Goal: Task Accomplishment & Management: Use online tool/utility

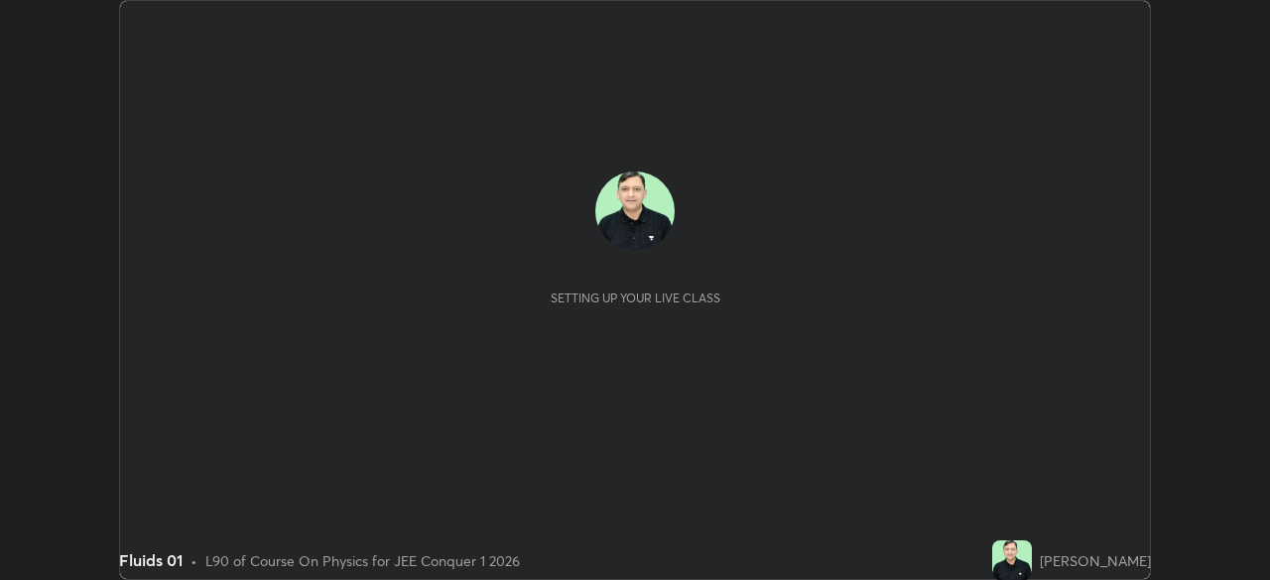
scroll to position [580, 1269]
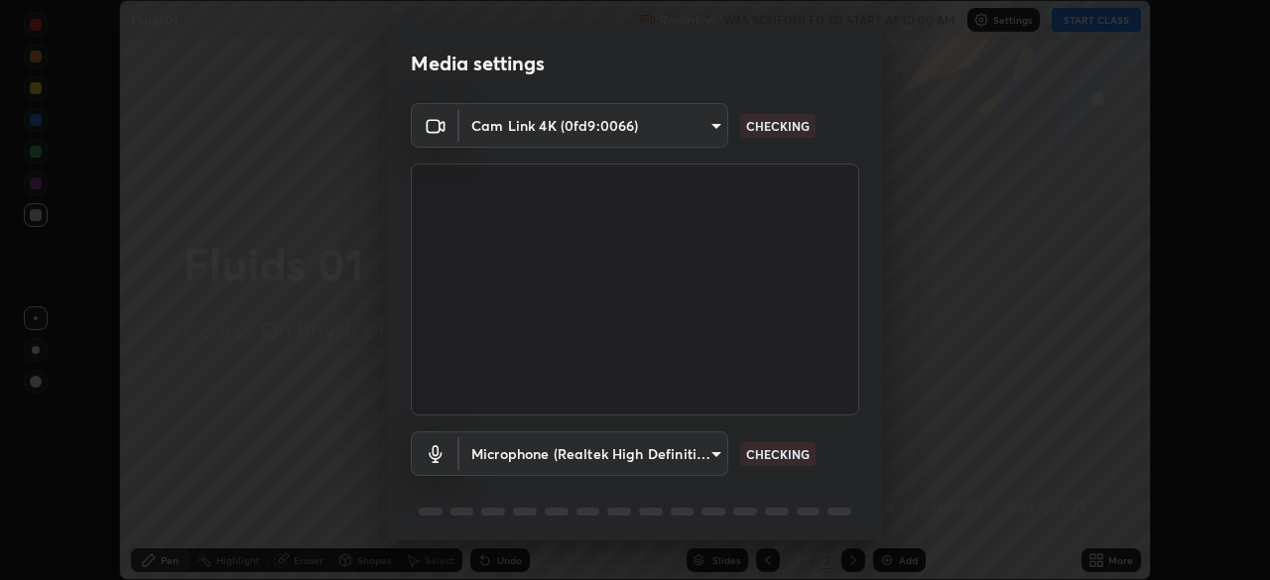
type input "913022e3bbb337ef4c56a3a1bc1945278763e83ed23a96943dce605de8dfc656"
type input "bef04e412724abd94ab17f51c46c94050894f67992973f842b18f11041e0dab1"
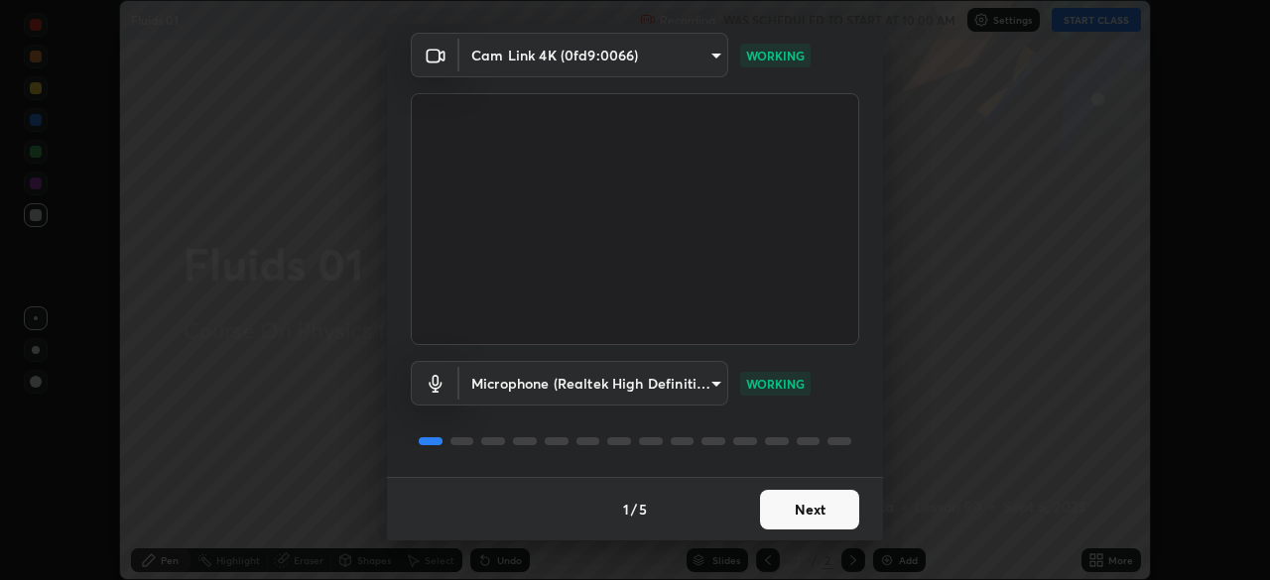
click at [796, 514] on button "Next" at bounding box center [809, 510] width 99 height 40
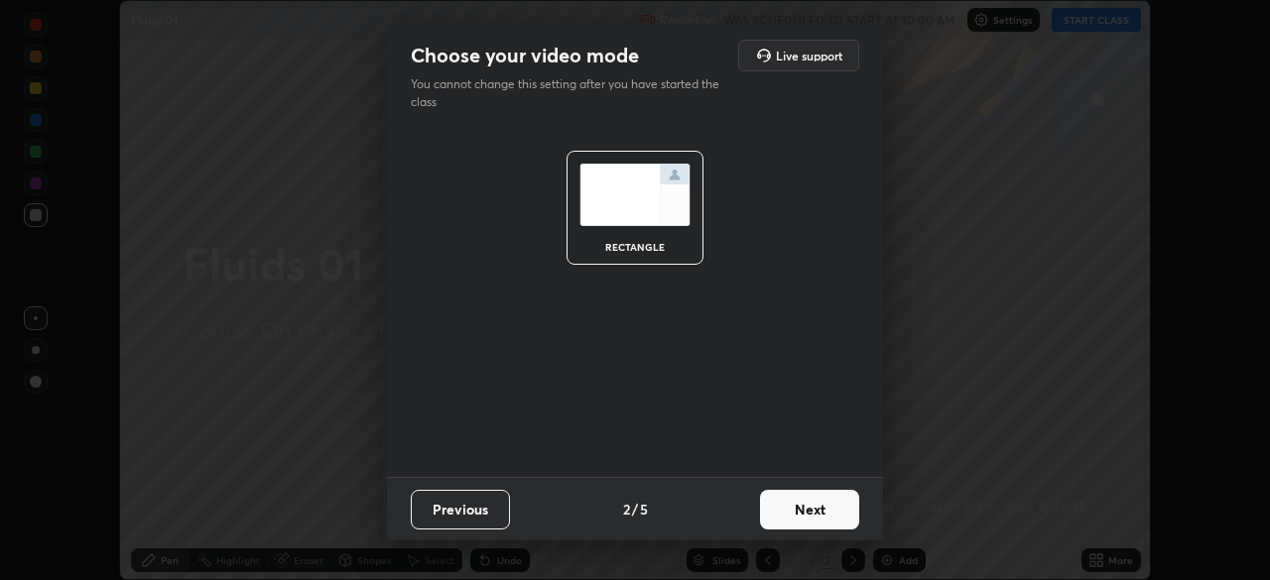
scroll to position [0, 0]
click at [812, 515] on button "Next" at bounding box center [809, 510] width 99 height 40
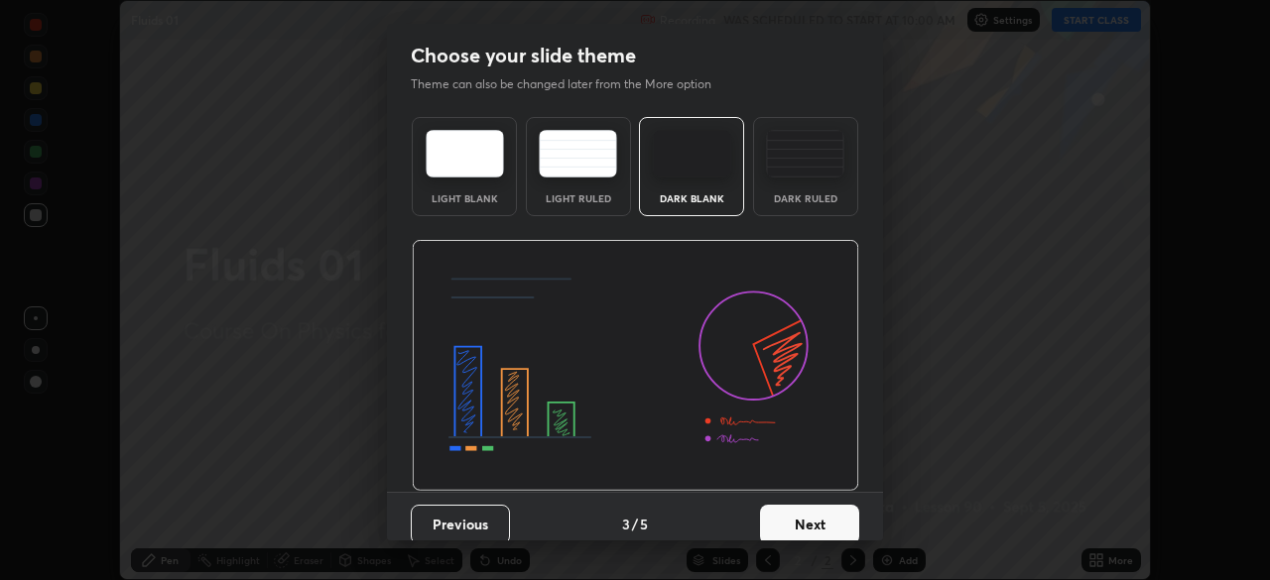
click at [834, 518] on button "Next" at bounding box center [809, 525] width 99 height 40
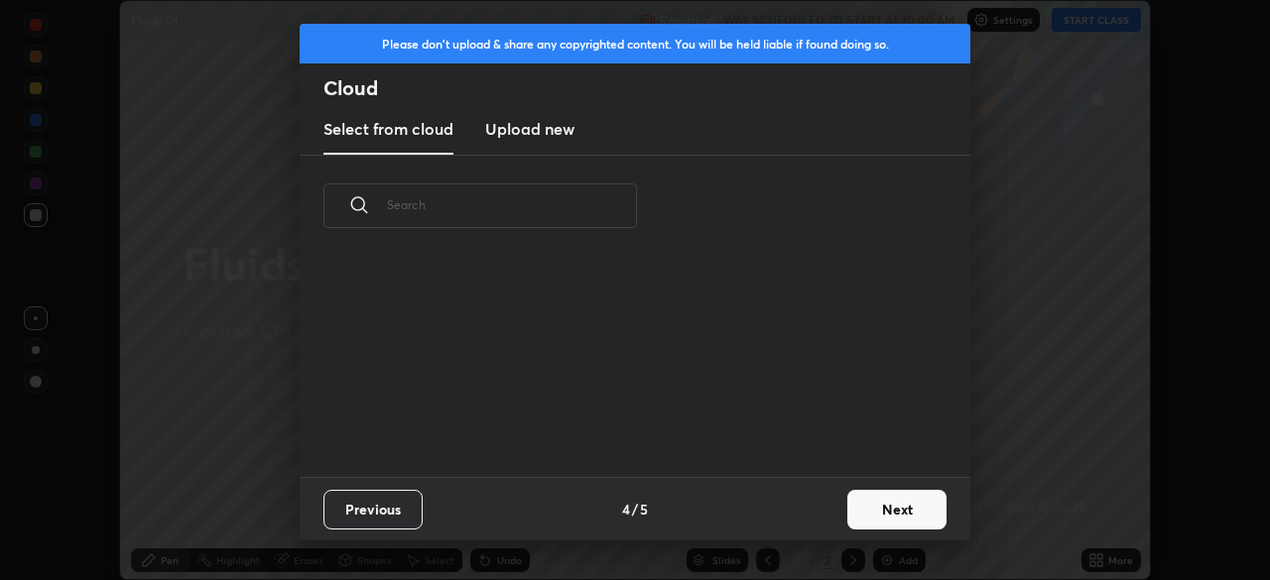
click at [885, 508] on button "Next" at bounding box center [896, 510] width 99 height 40
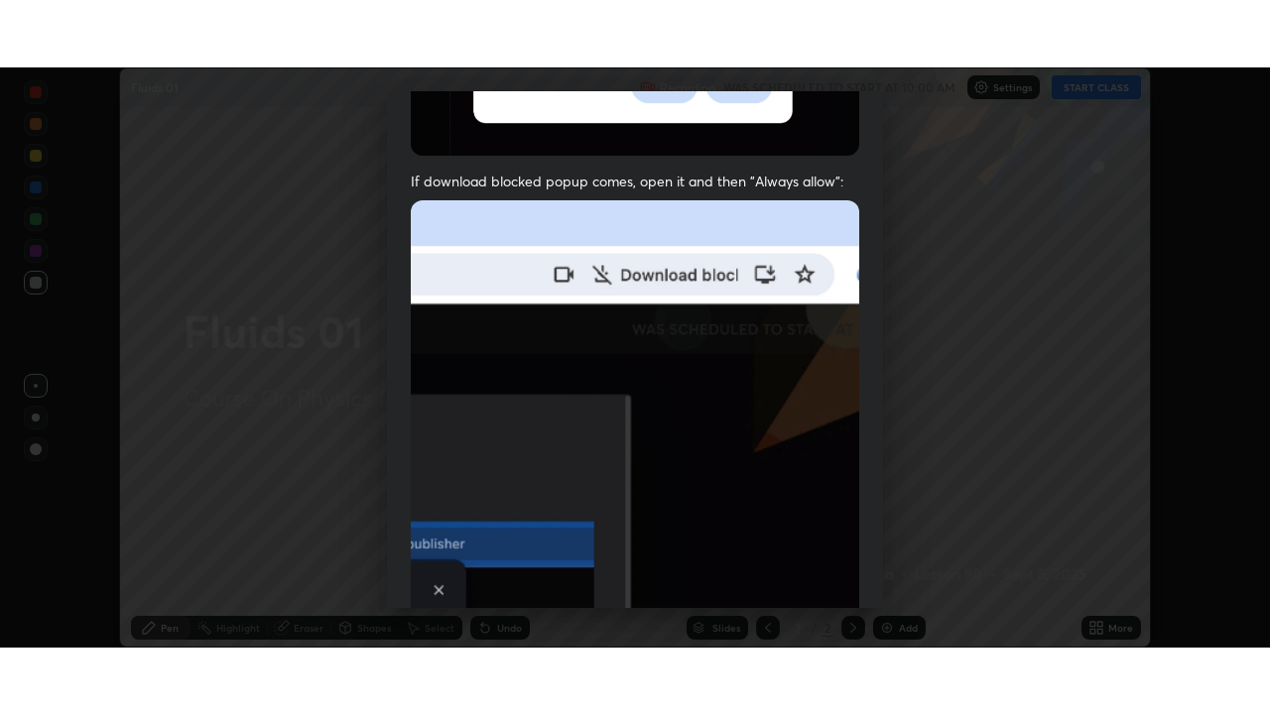
scroll to position [475, 0]
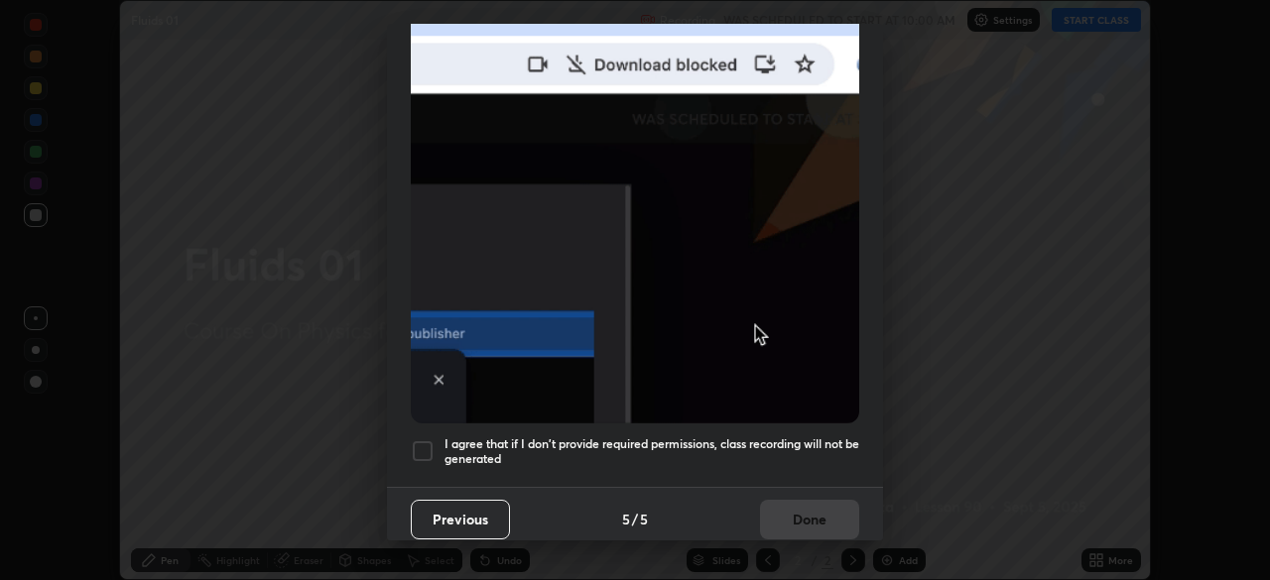
click at [418, 445] on div at bounding box center [423, 452] width 24 height 24
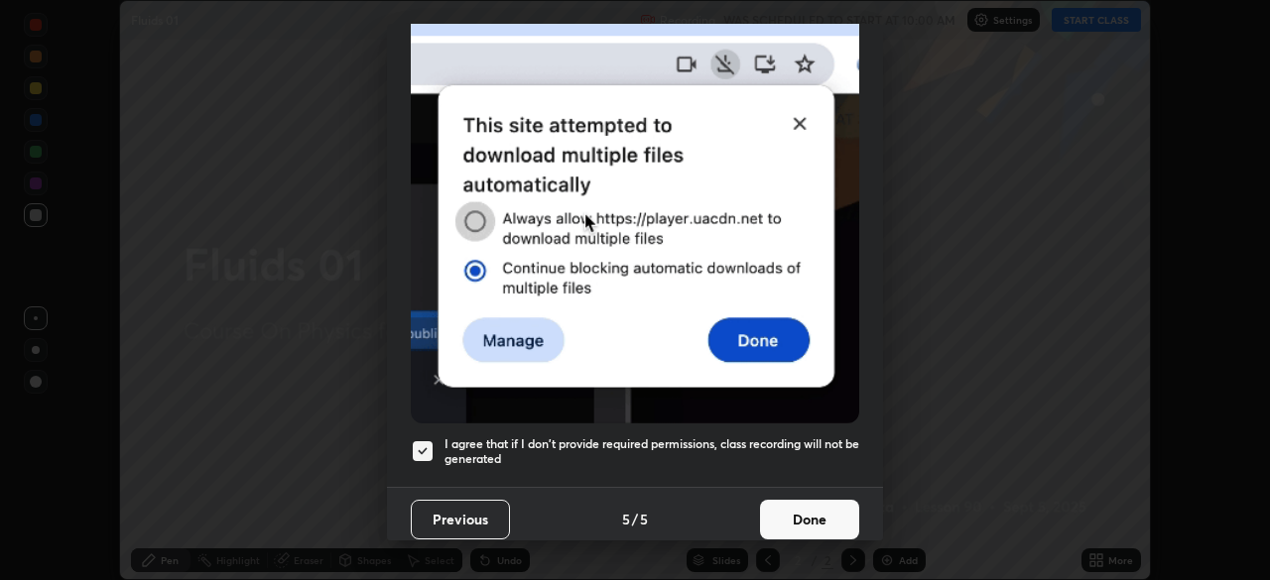
click at [793, 506] on button "Done" at bounding box center [809, 520] width 99 height 40
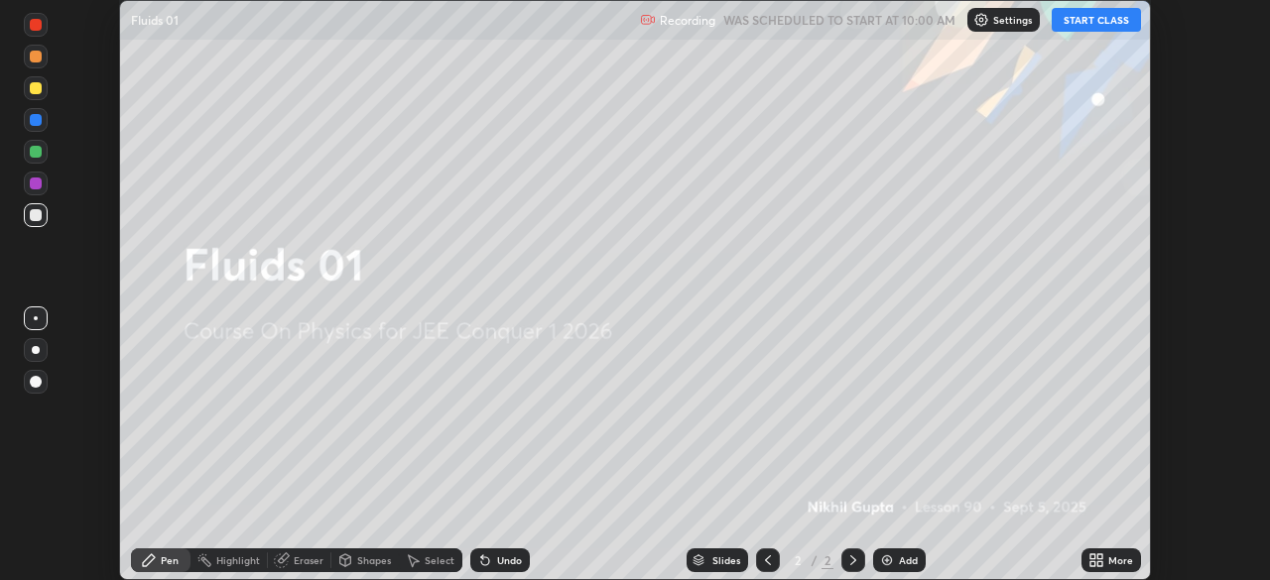
click at [1086, 20] on button "START CLASS" at bounding box center [1096, 20] width 89 height 24
click at [1105, 561] on div "More" at bounding box center [1112, 561] width 60 height 24
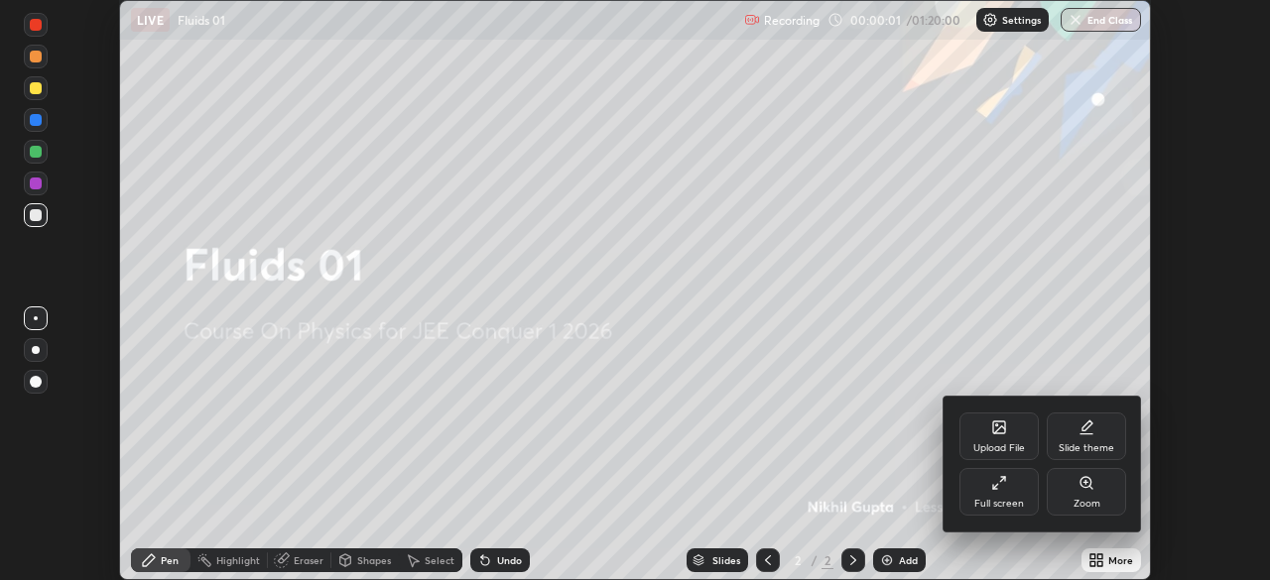
click at [1003, 502] on div "Full screen" at bounding box center [999, 504] width 50 height 10
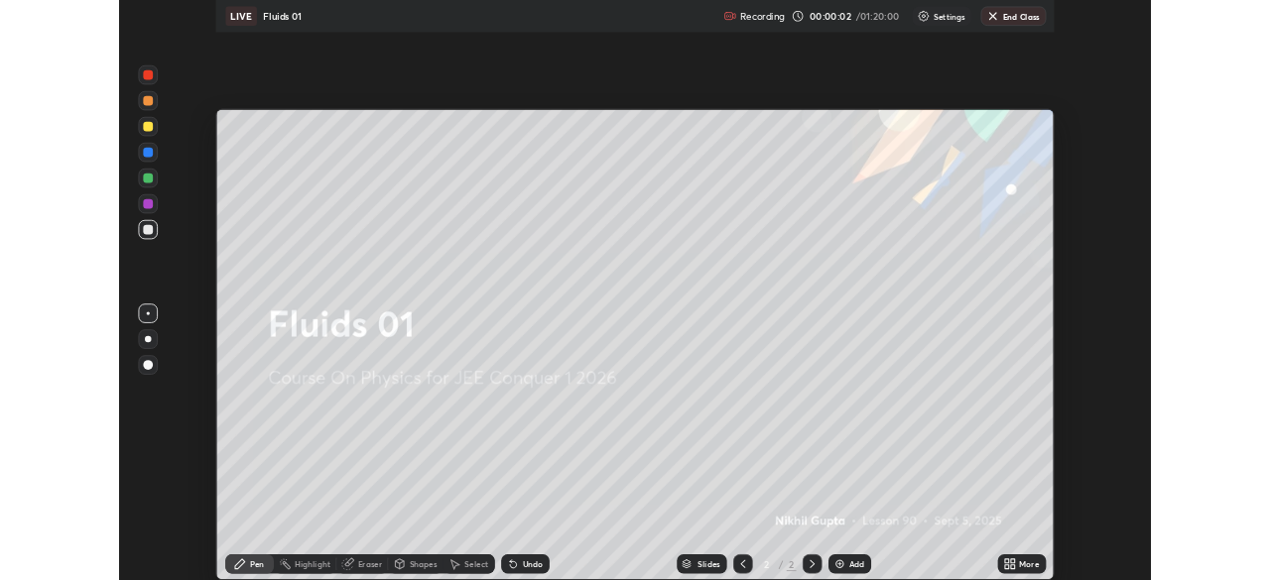
scroll to position [714, 1270]
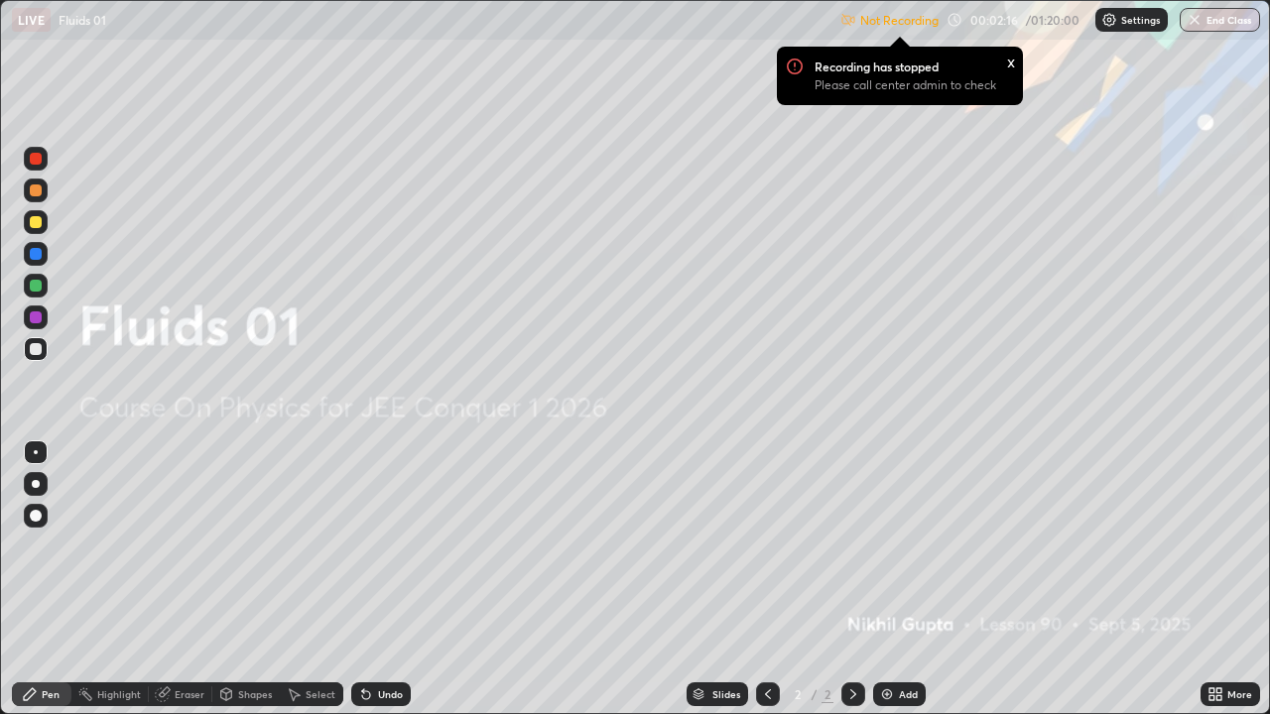
click at [1007, 64] on div "x" at bounding box center [1011, 61] width 8 height 21
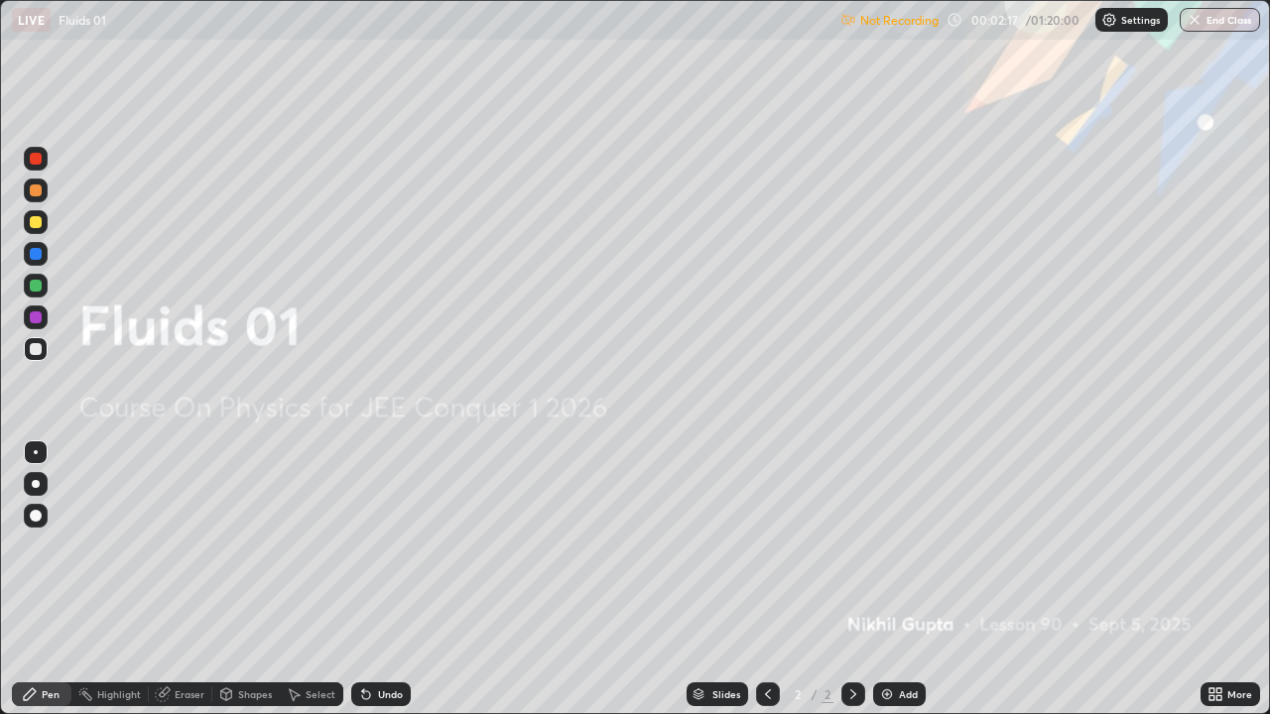
click at [1228, 579] on div "More" at bounding box center [1239, 695] width 25 height 10
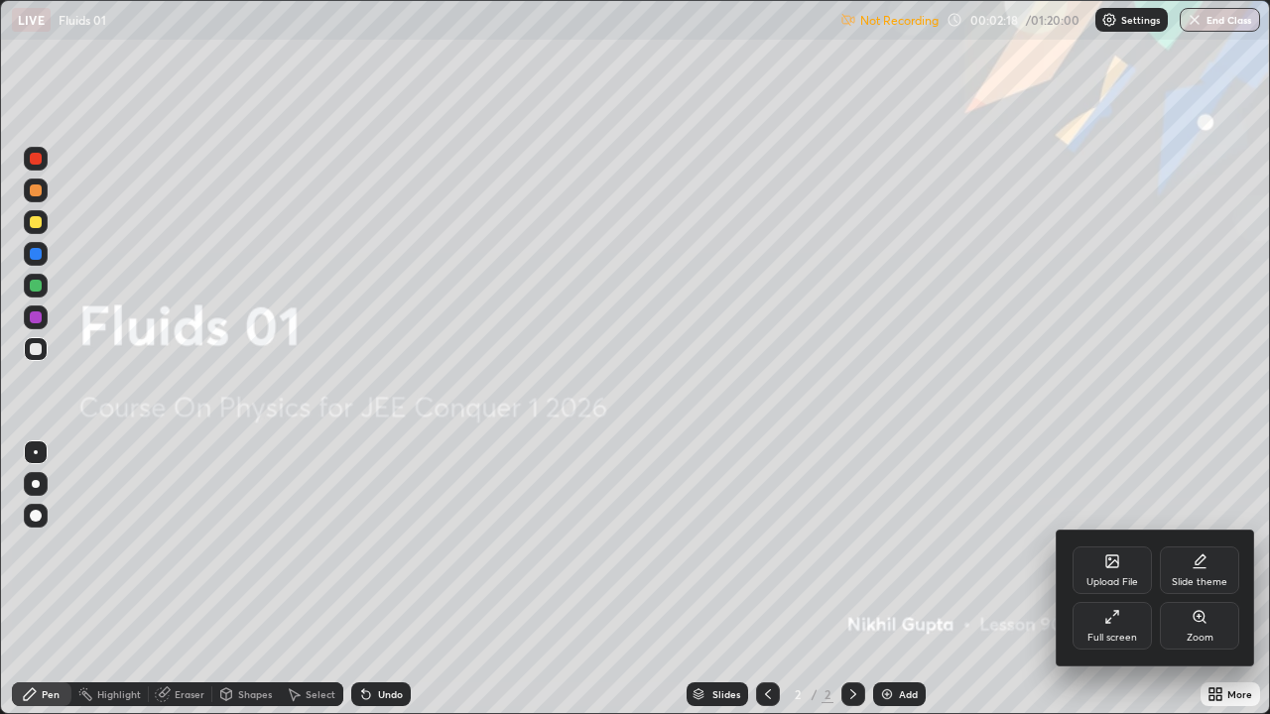
click at [1110, 579] on div "Full screen" at bounding box center [1113, 638] width 50 height 10
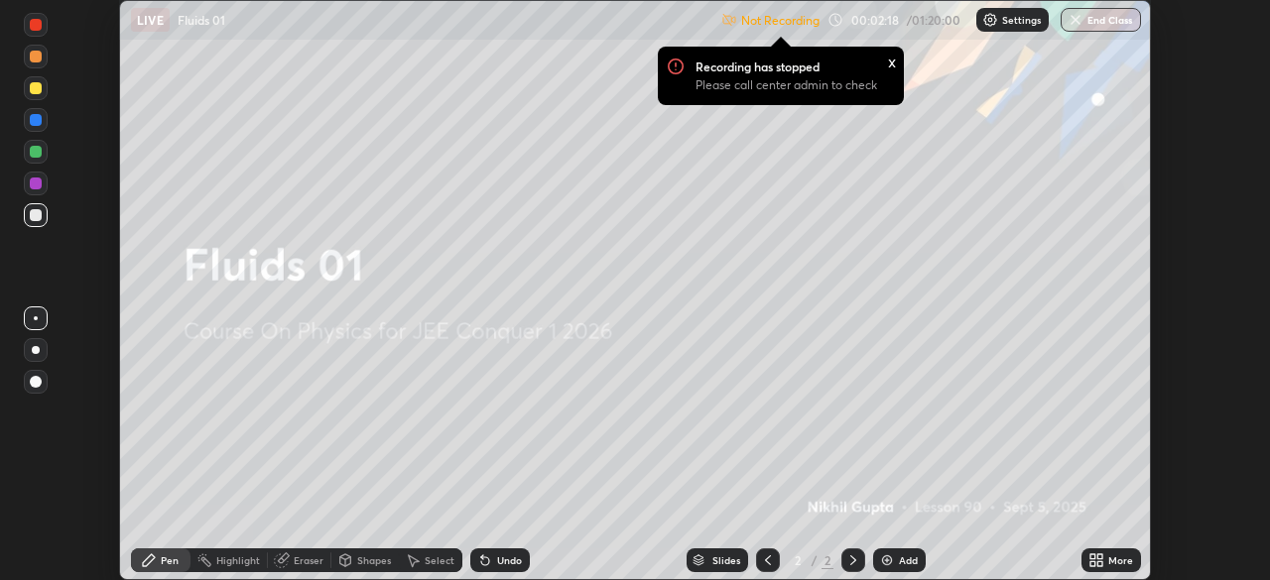
scroll to position [98645, 97956]
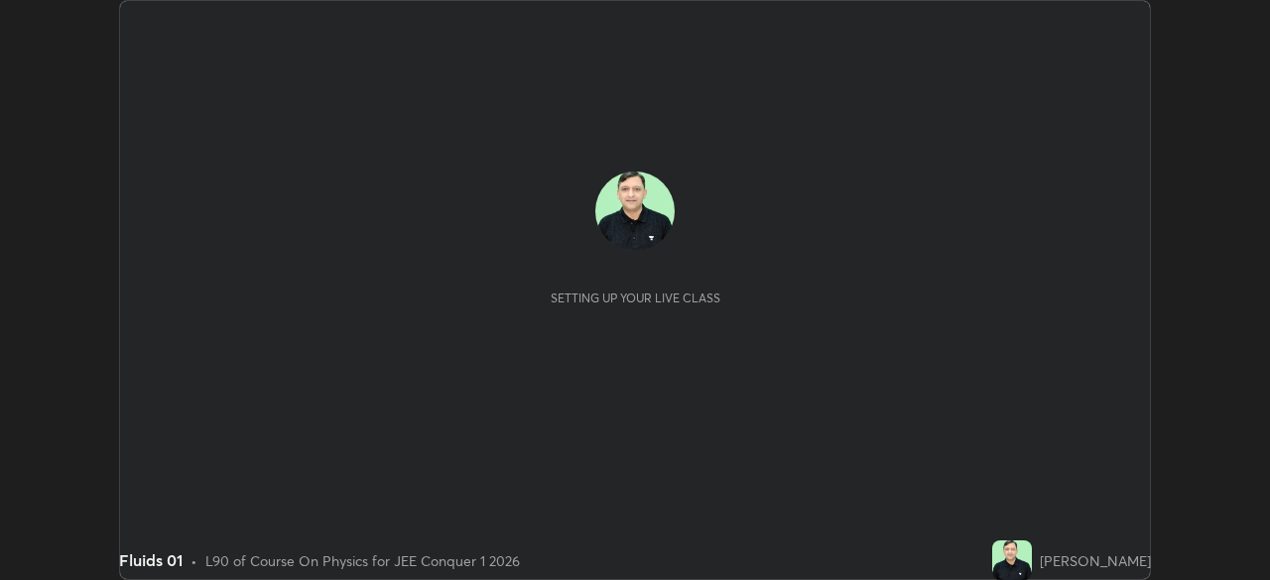
scroll to position [580, 1269]
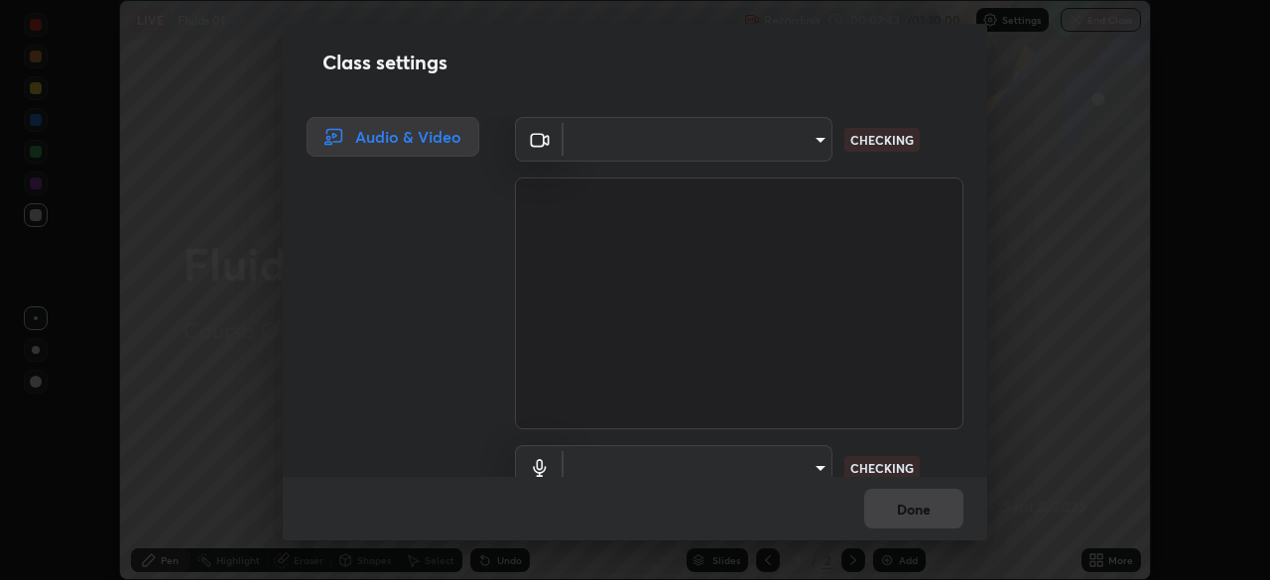
type input "913022e3bbb337ef4c56a3a1bc1945278763e83ed23a96943dce605de8dfc656"
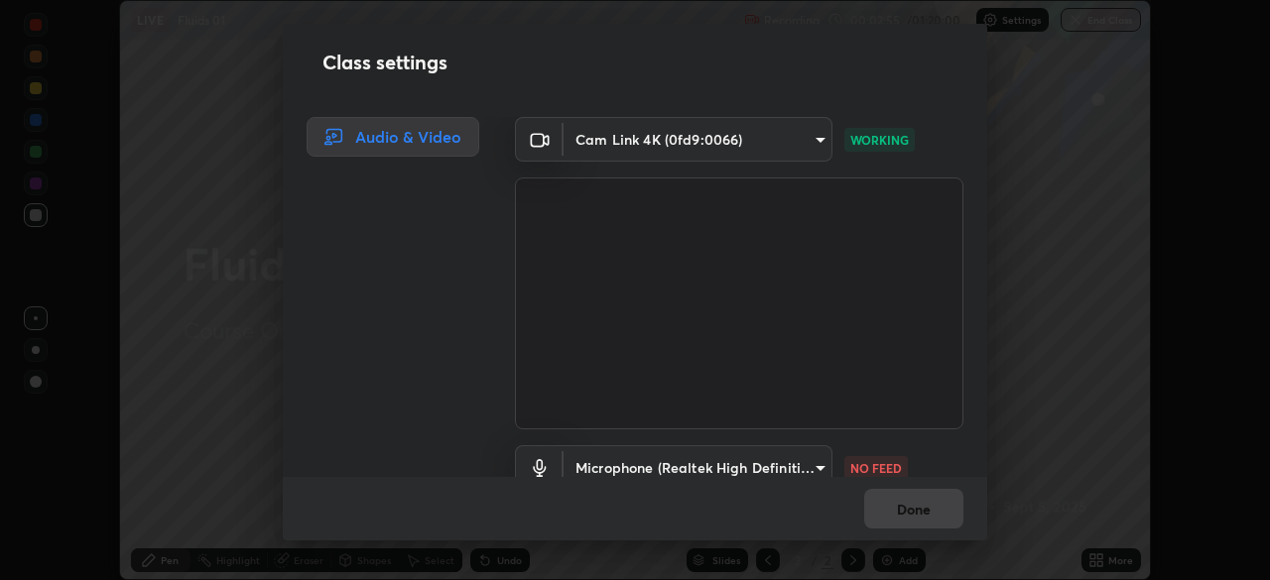
click at [787, 463] on body "Erase all LIVE Fluids 01 Recording 00:02:55 / 01:20:00 Settings End Class Setti…" at bounding box center [635, 290] width 1270 height 580
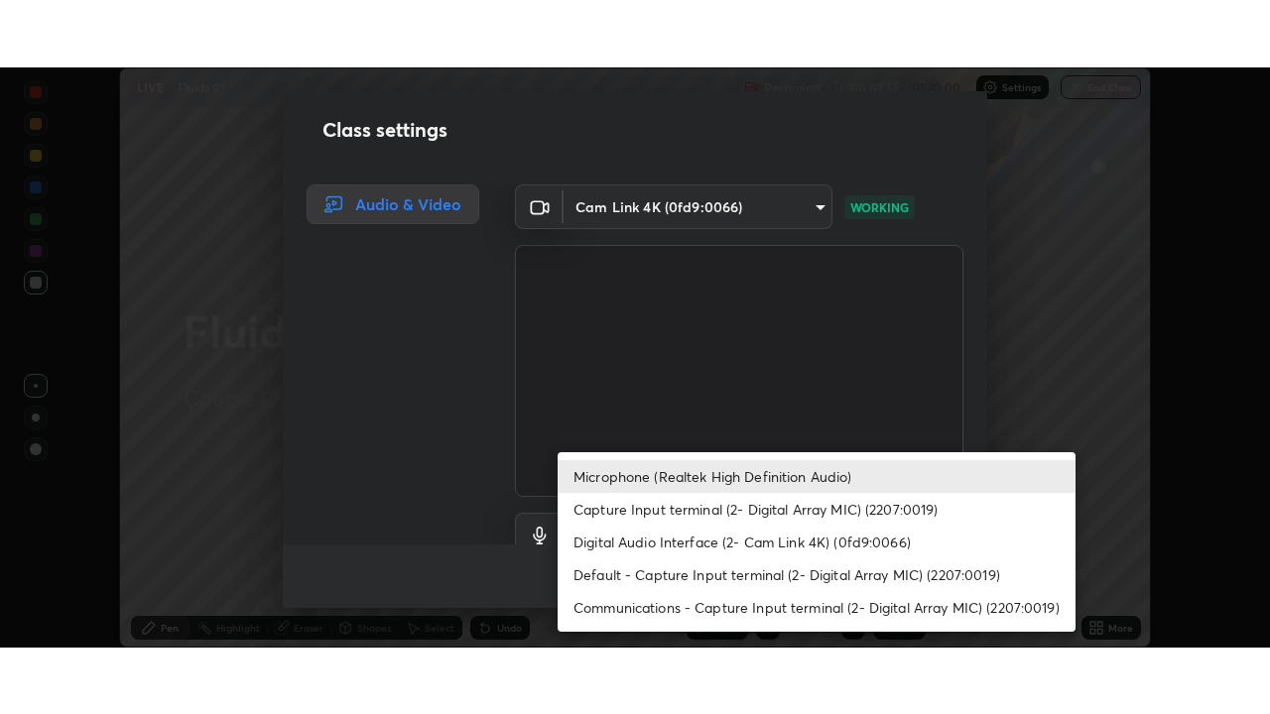
scroll to position [18, 0]
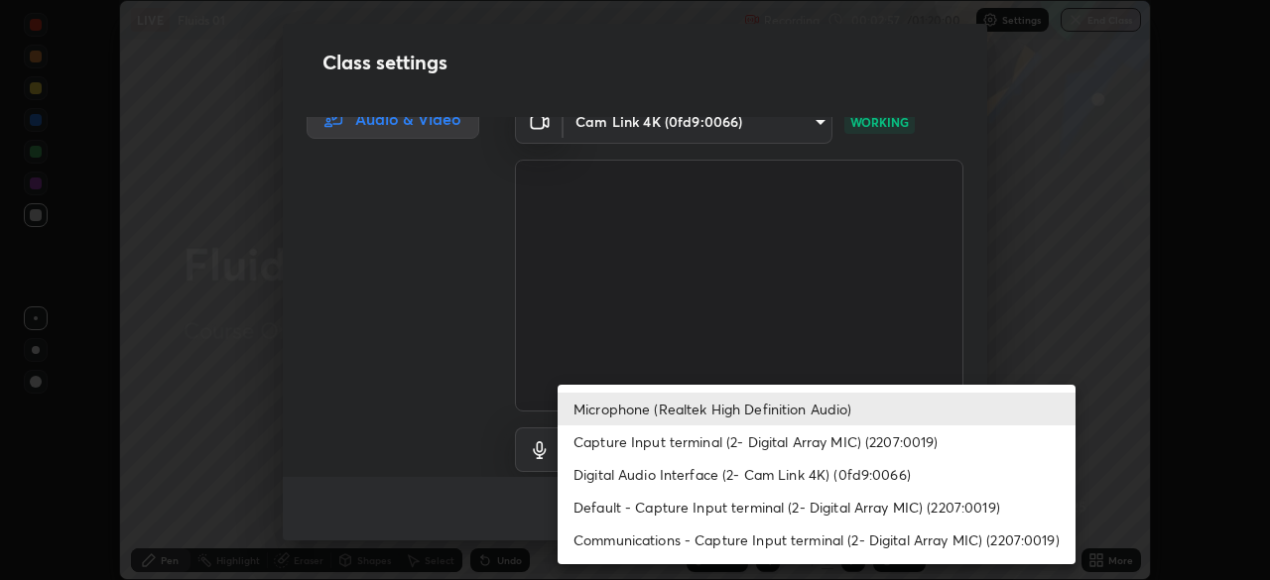
click at [605, 506] on li "Default - Capture Input terminal (2- Digital Array MIC) (2207:0019)" at bounding box center [817, 507] width 518 height 33
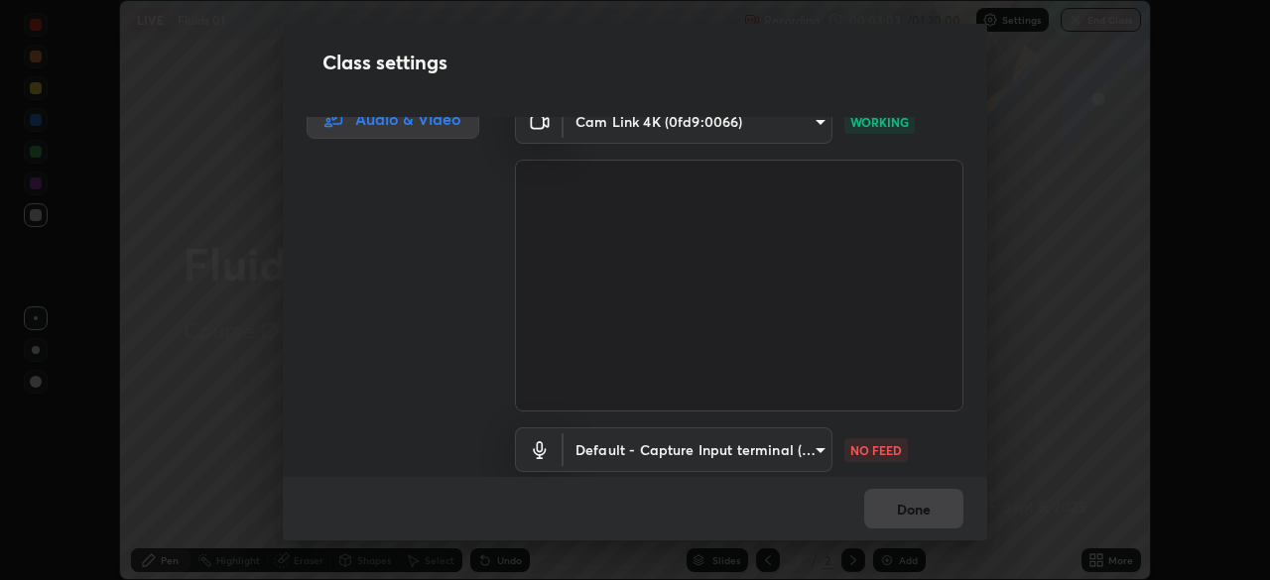
click at [731, 448] on body "Erase all LIVE Fluids 01 Recording 00:03:03 / 01:20:00 Settings End Class Setti…" at bounding box center [635, 290] width 1270 height 580
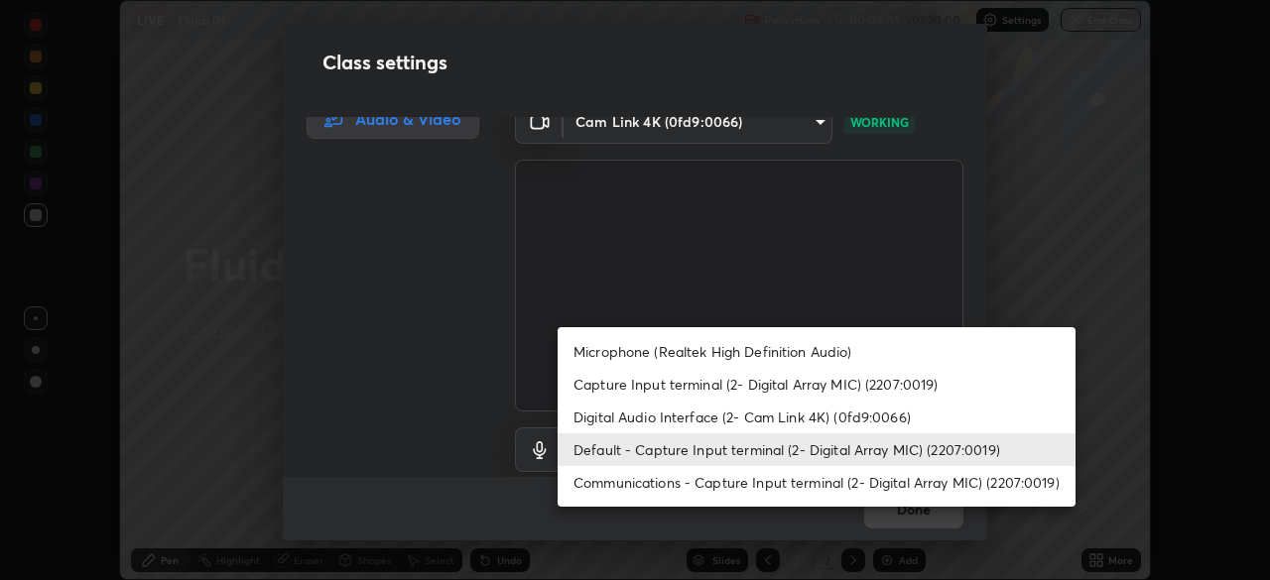
click at [631, 354] on li "Microphone (Realtek High Definition Audio)" at bounding box center [817, 351] width 518 height 33
type input "bef04e412724abd94ab17f51c46c94050894f67992973f842b18f11041e0dab1"
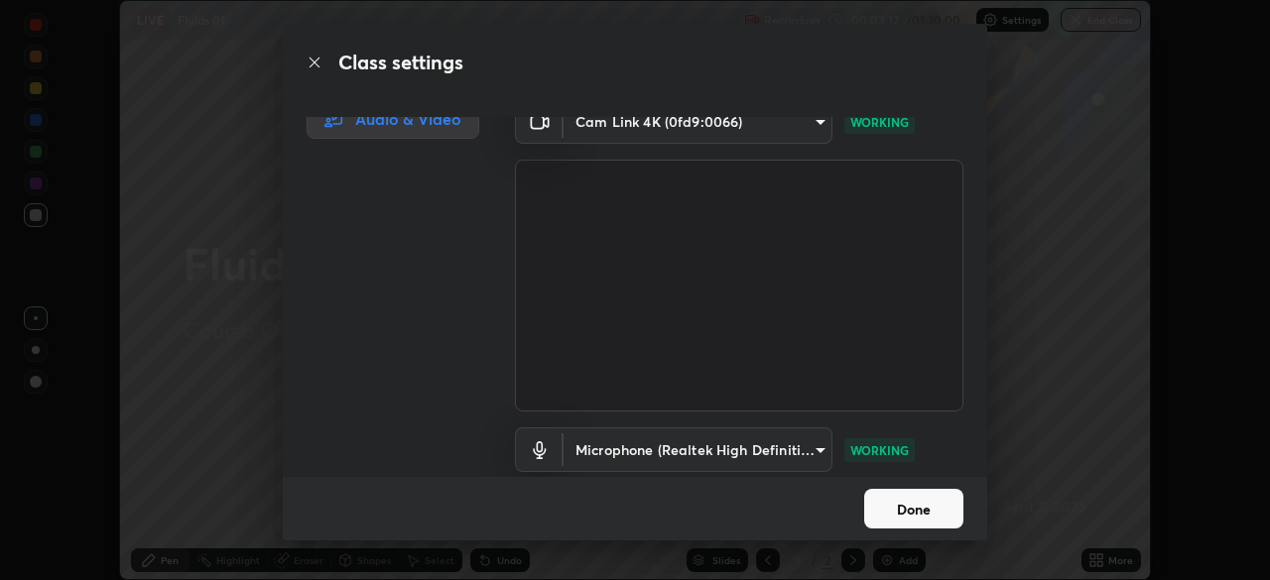
click at [899, 516] on button "Done" at bounding box center [913, 509] width 99 height 40
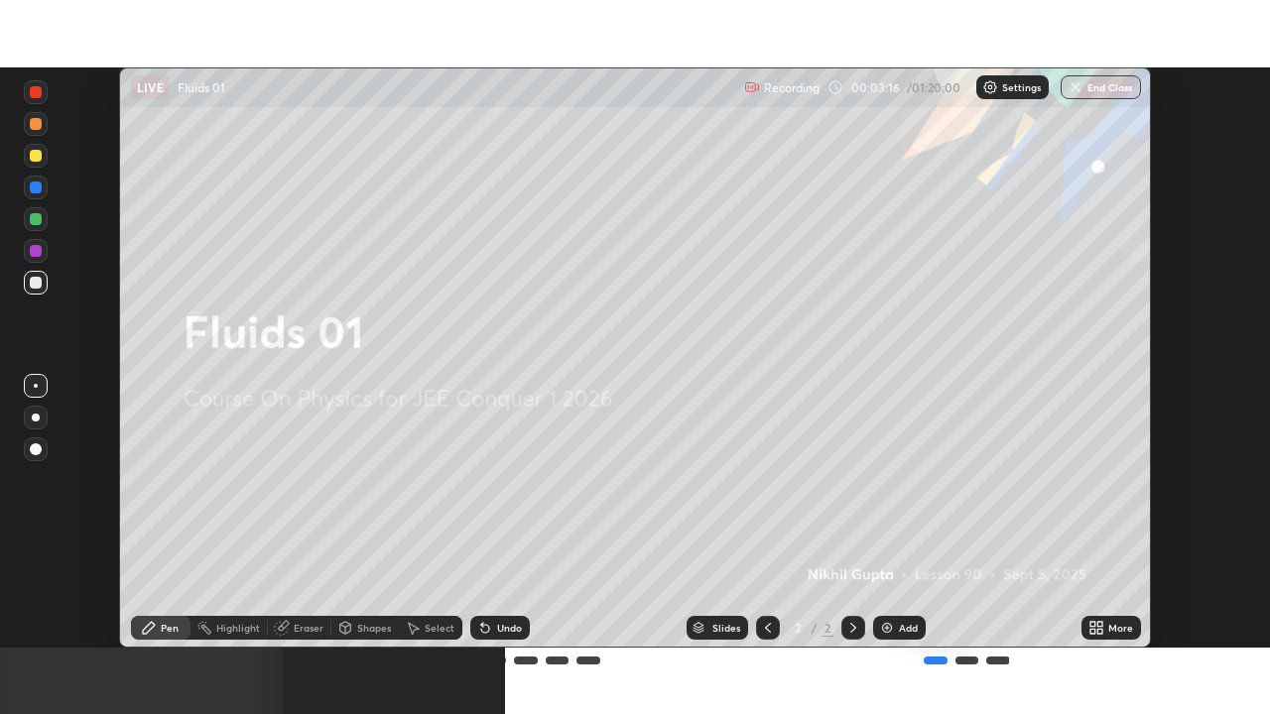
scroll to position [714, 1270]
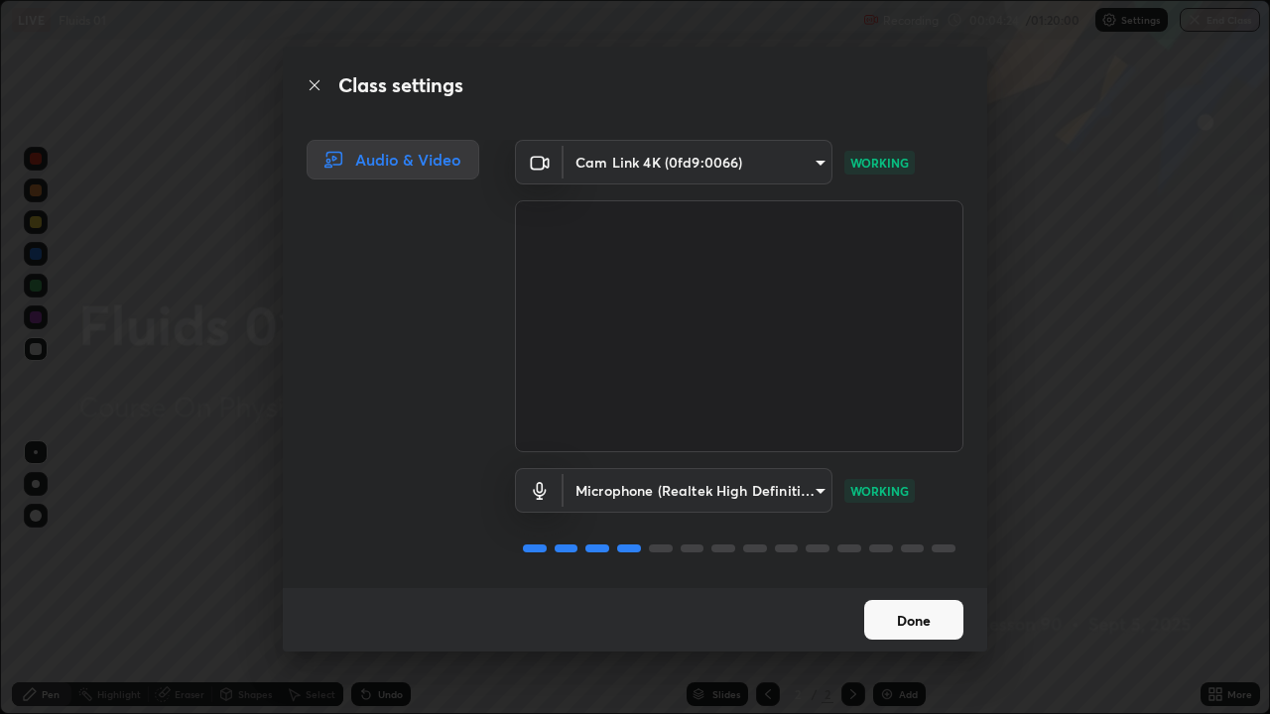
click at [894, 579] on button "Done" at bounding box center [913, 620] width 99 height 40
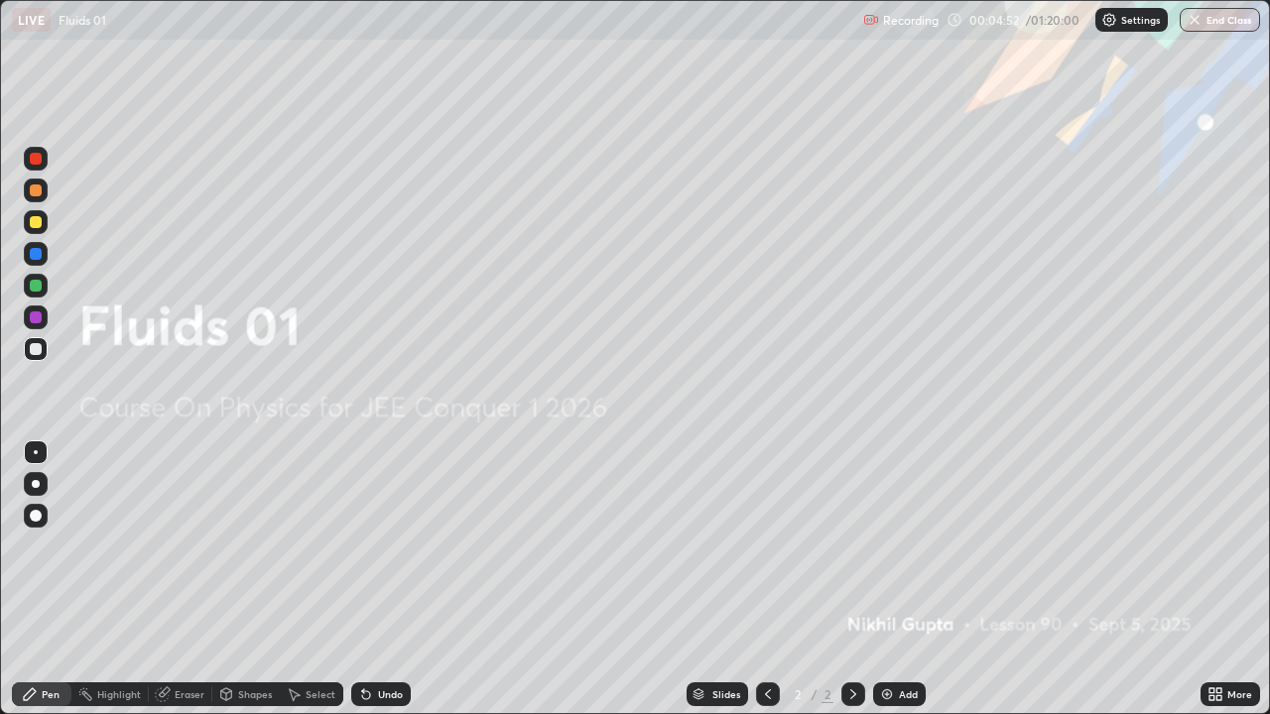
click at [904, 579] on div "Add" at bounding box center [908, 695] width 19 height 10
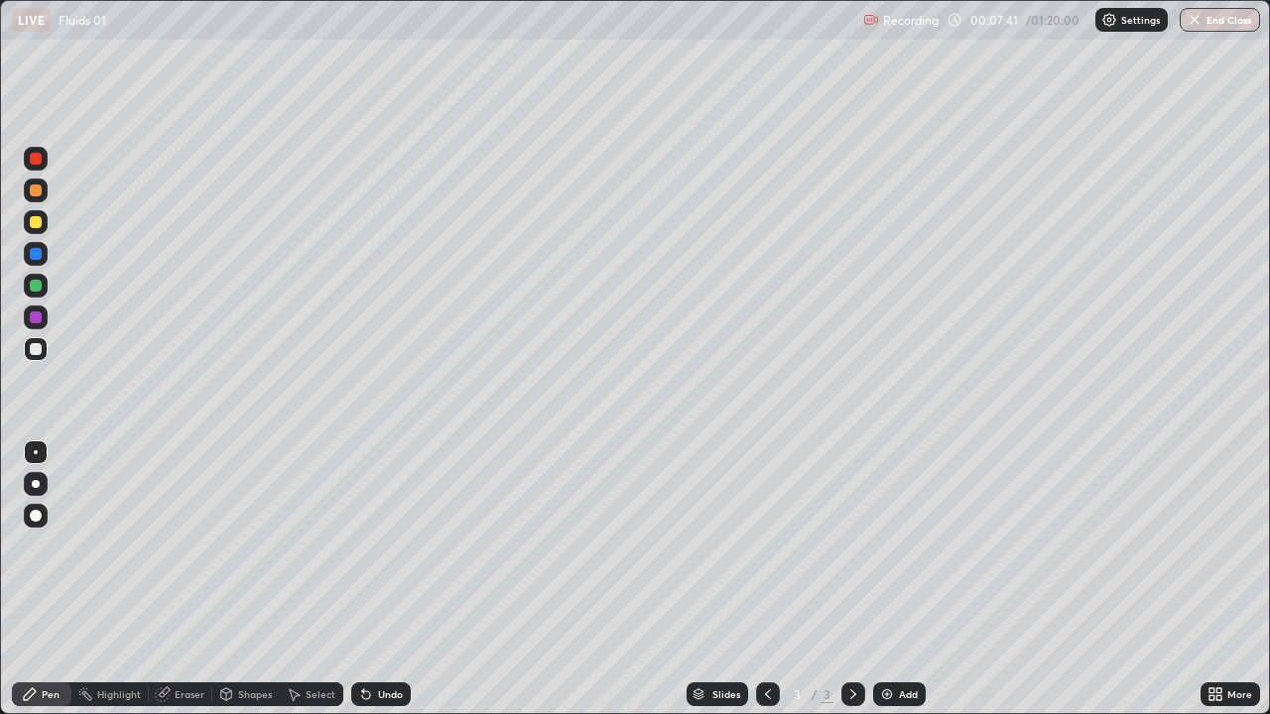
click at [31, 221] on div at bounding box center [36, 222] width 12 height 12
click at [38, 257] on div at bounding box center [36, 254] width 12 height 12
click at [36, 350] on div at bounding box center [36, 349] width 12 height 12
click at [894, 579] on div "Add" at bounding box center [899, 695] width 53 height 24
click at [27, 228] on div at bounding box center [36, 222] width 24 height 24
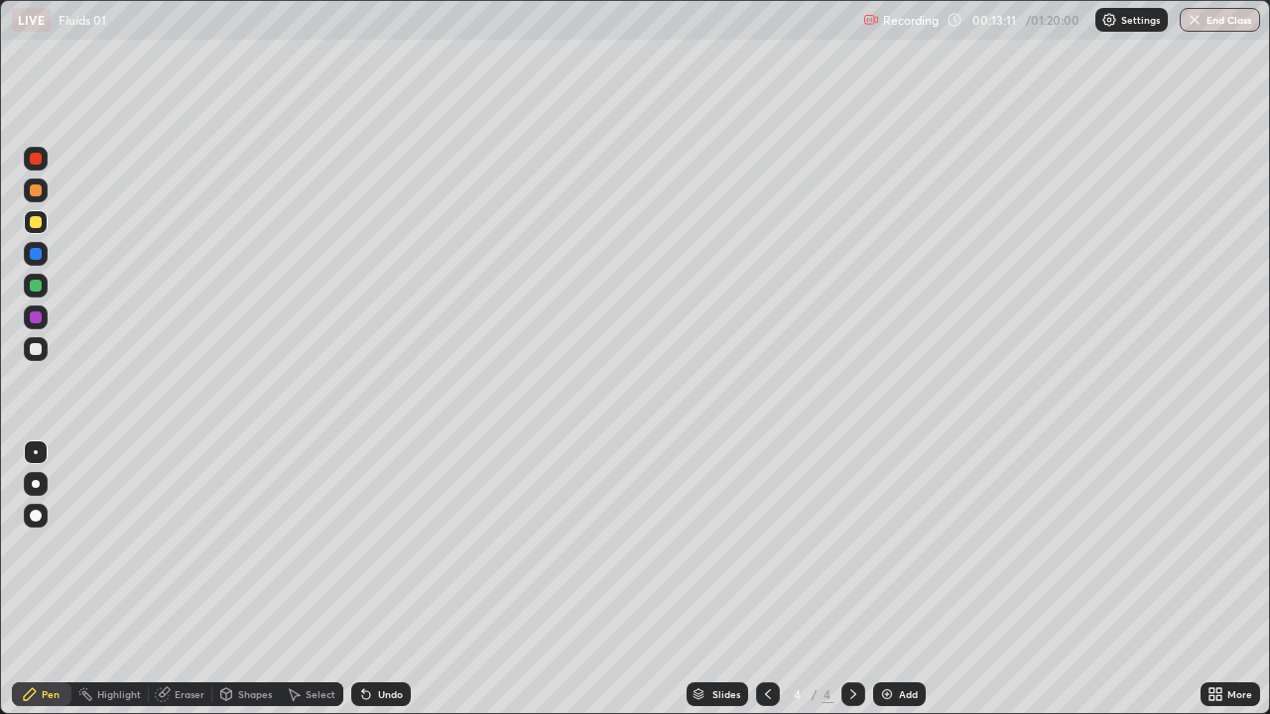
click at [32, 251] on div at bounding box center [36, 254] width 12 height 12
click at [38, 353] on div at bounding box center [36, 349] width 12 height 12
click at [901, 579] on div "Add" at bounding box center [908, 695] width 19 height 10
click at [33, 226] on div at bounding box center [36, 222] width 12 height 12
click at [32, 352] on div at bounding box center [36, 349] width 12 height 12
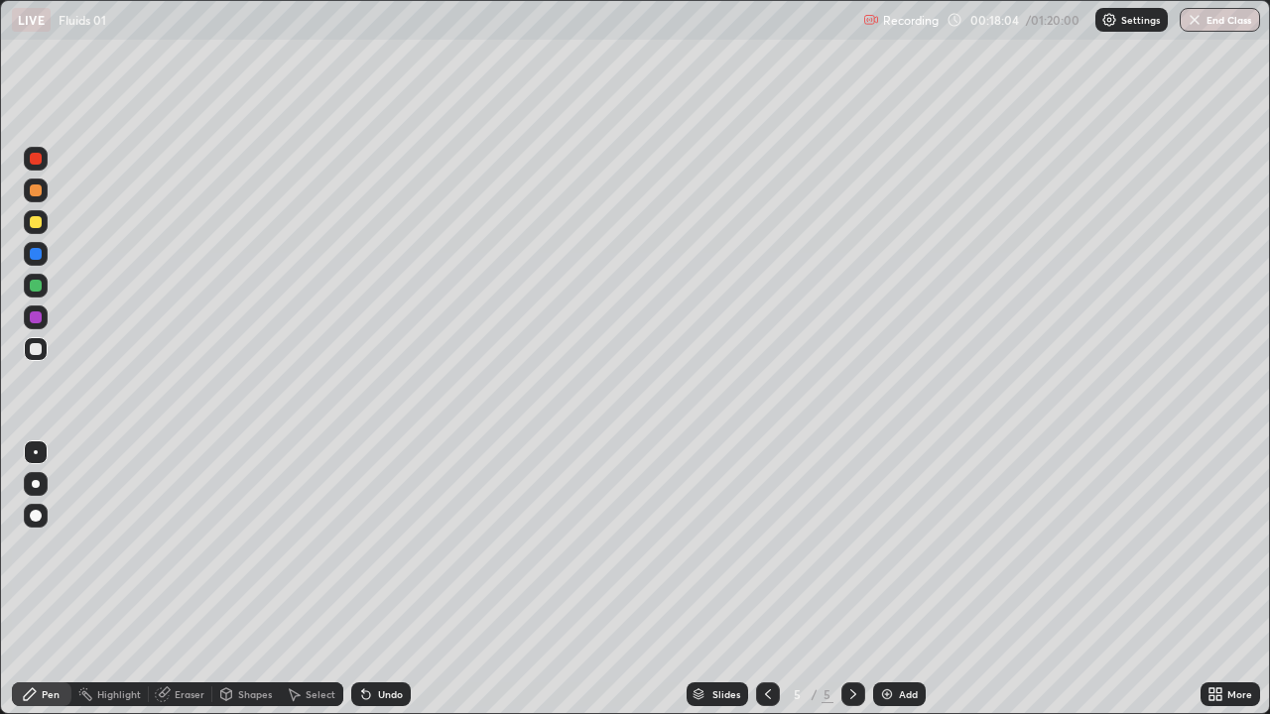
click at [40, 257] on div at bounding box center [36, 254] width 12 height 12
click at [35, 358] on div at bounding box center [36, 349] width 24 height 24
click at [385, 579] on div "Undo" at bounding box center [390, 695] width 25 height 10
click at [314, 579] on div "Select" at bounding box center [321, 695] width 30 height 10
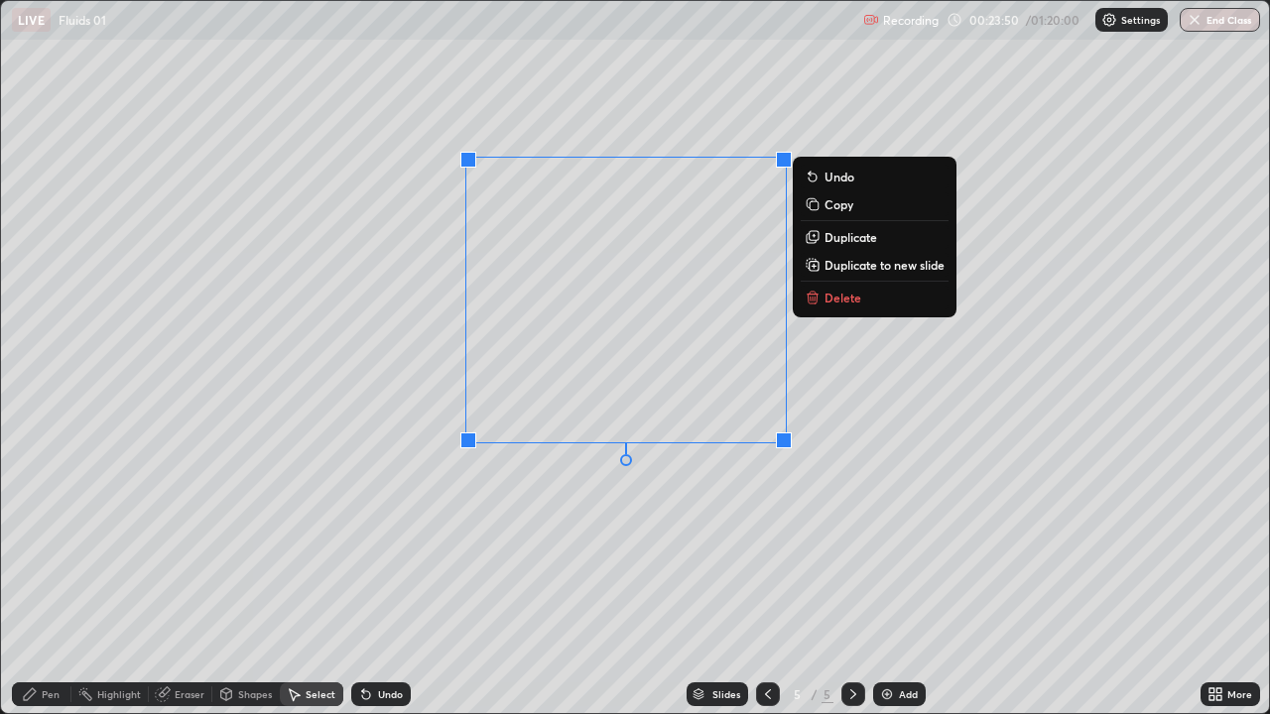
click at [863, 271] on p "Duplicate to new slide" at bounding box center [885, 265] width 120 height 16
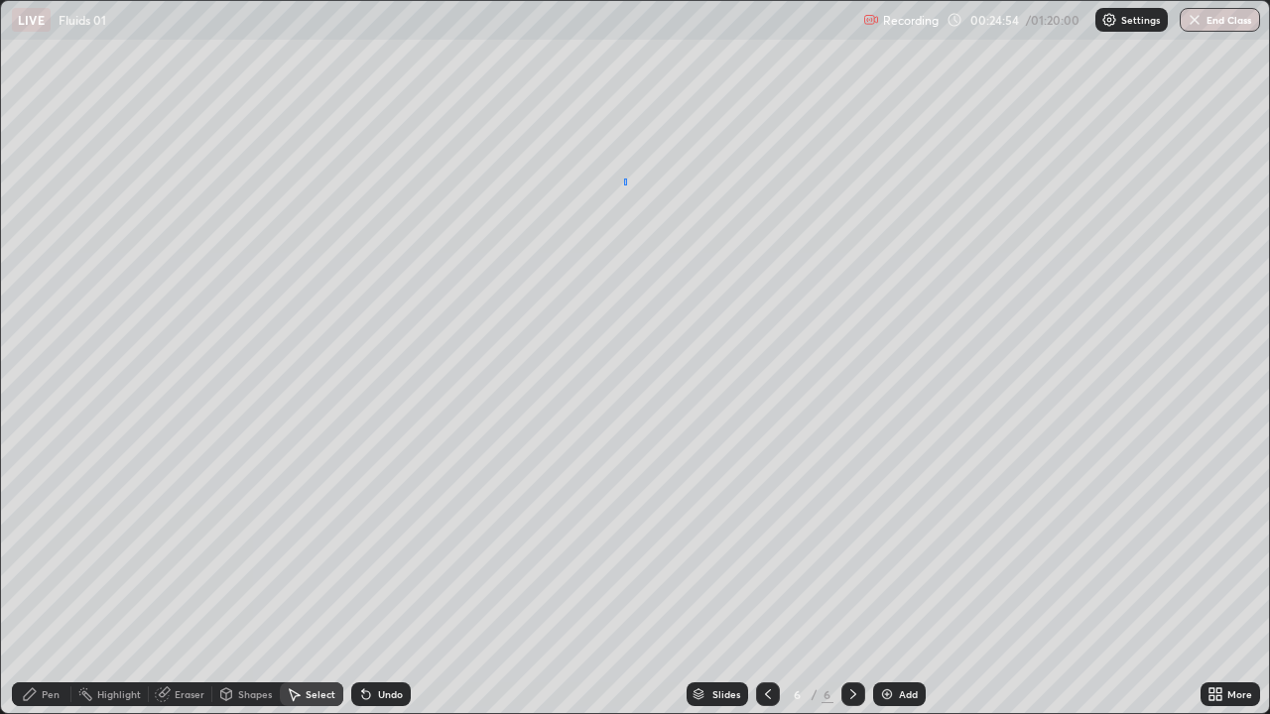
click at [624, 186] on div "0 ° Undo Copy Duplicate Duplicate to new slide Delete" at bounding box center [635, 357] width 1268 height 712
click at [51, 579] on div "Pen" at bounding box center [51, 695] width 18 height 10
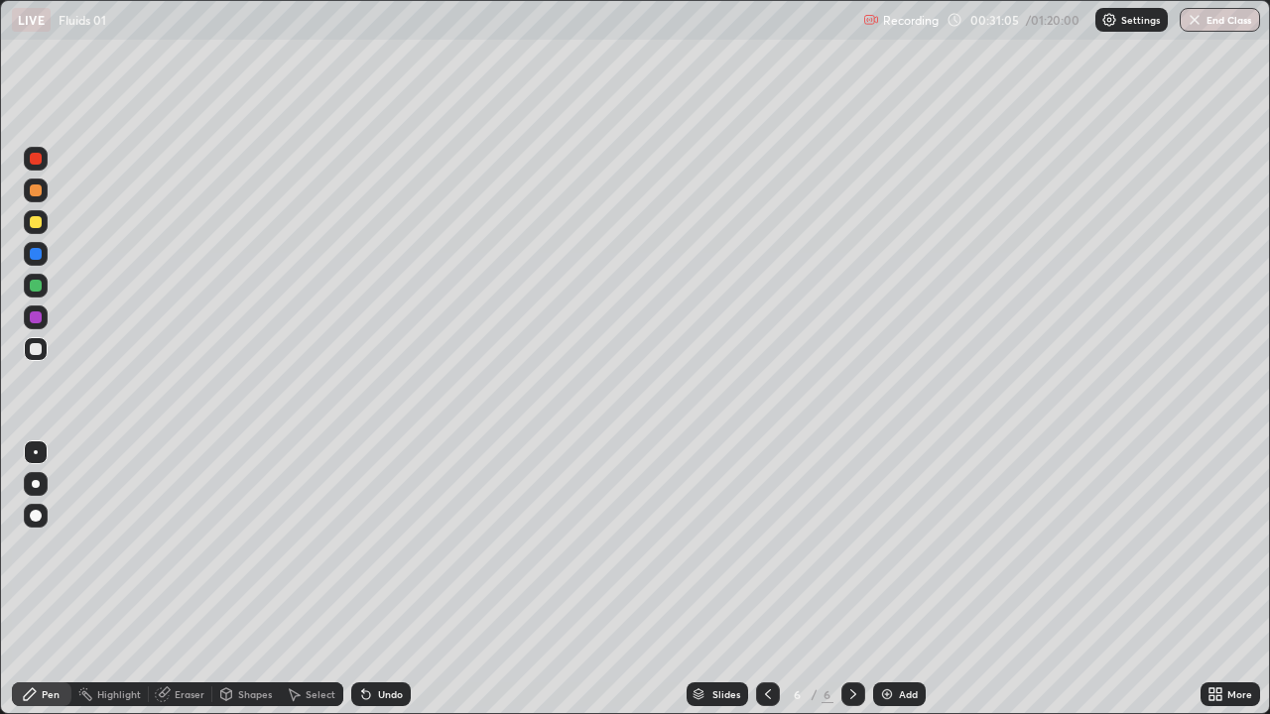
click at [190, 579] on div "Eraser" at bounding box center [190, 695] width 30 height 10
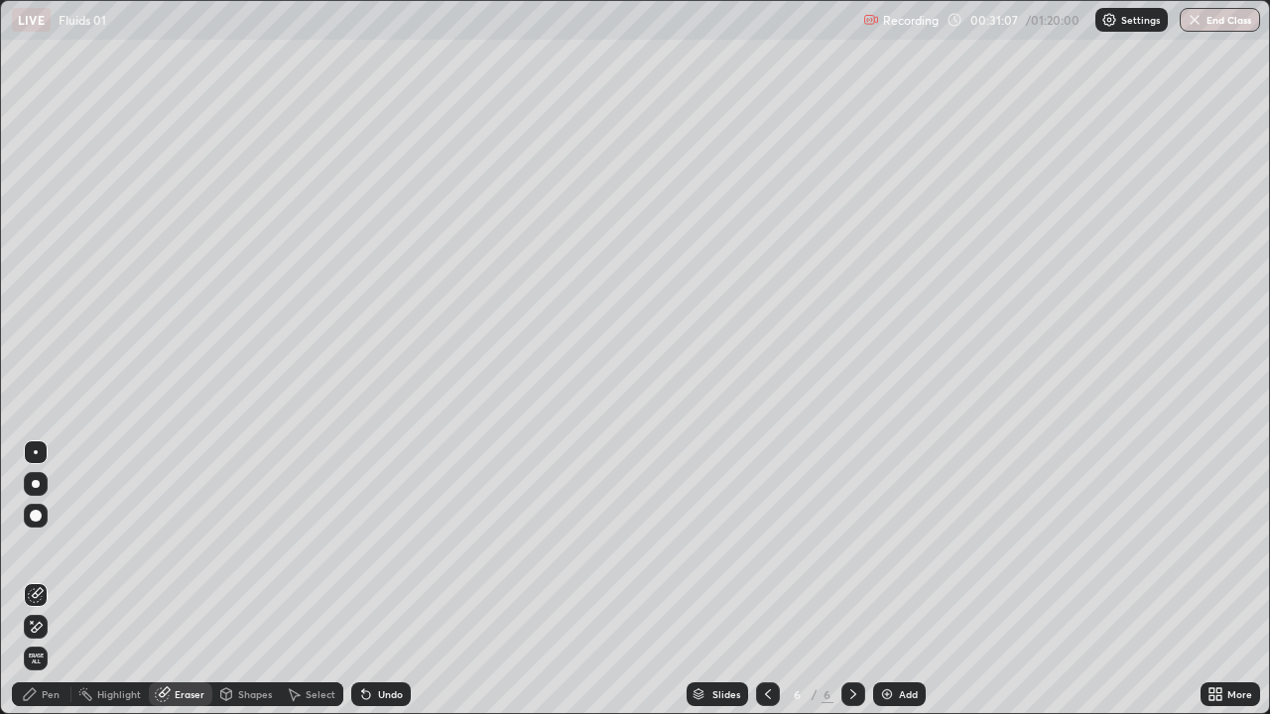
click at [46, 579] on div "Pen" at bounding box center [51, 695] width 18 height 10
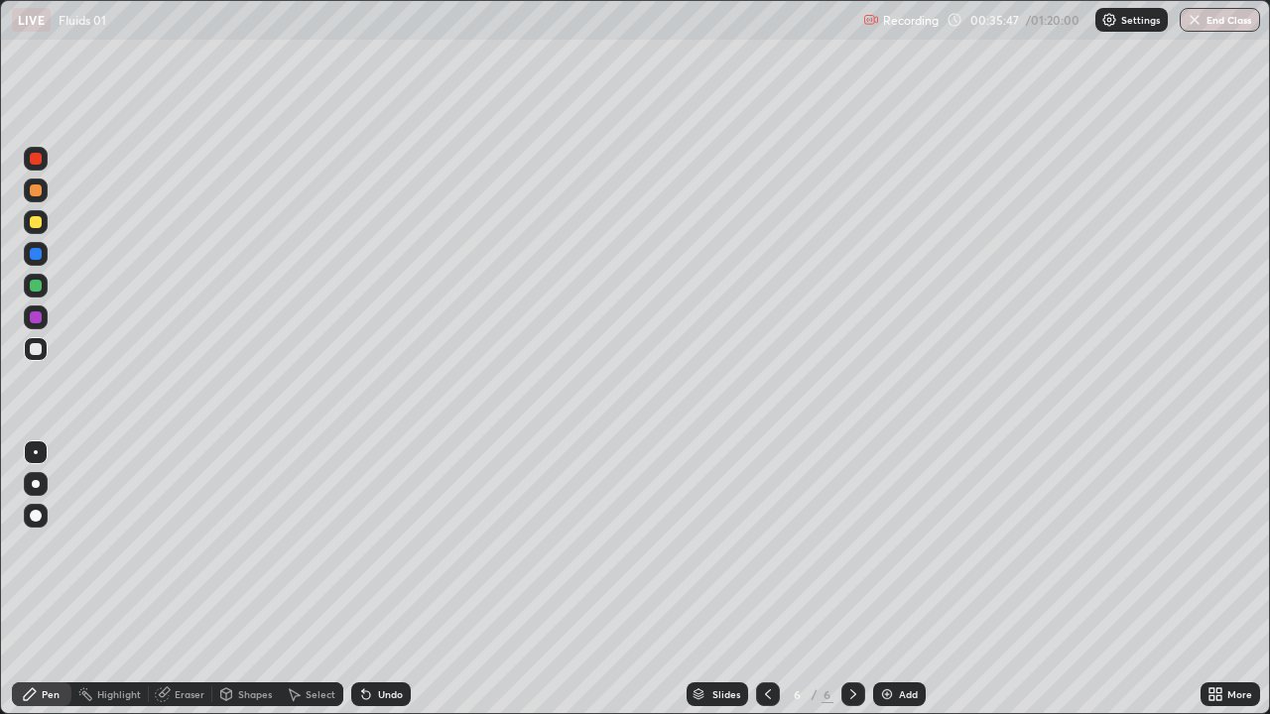
click at [920, 579] on div "Add" at bounding box center [899, 695] width 53 height 24
click at [31, 219] on div at bounding box center [36, 222] width 12 height 12
click at [187, 579] on div "Eraser" at bounding box center [190, 695] width 30 height 10
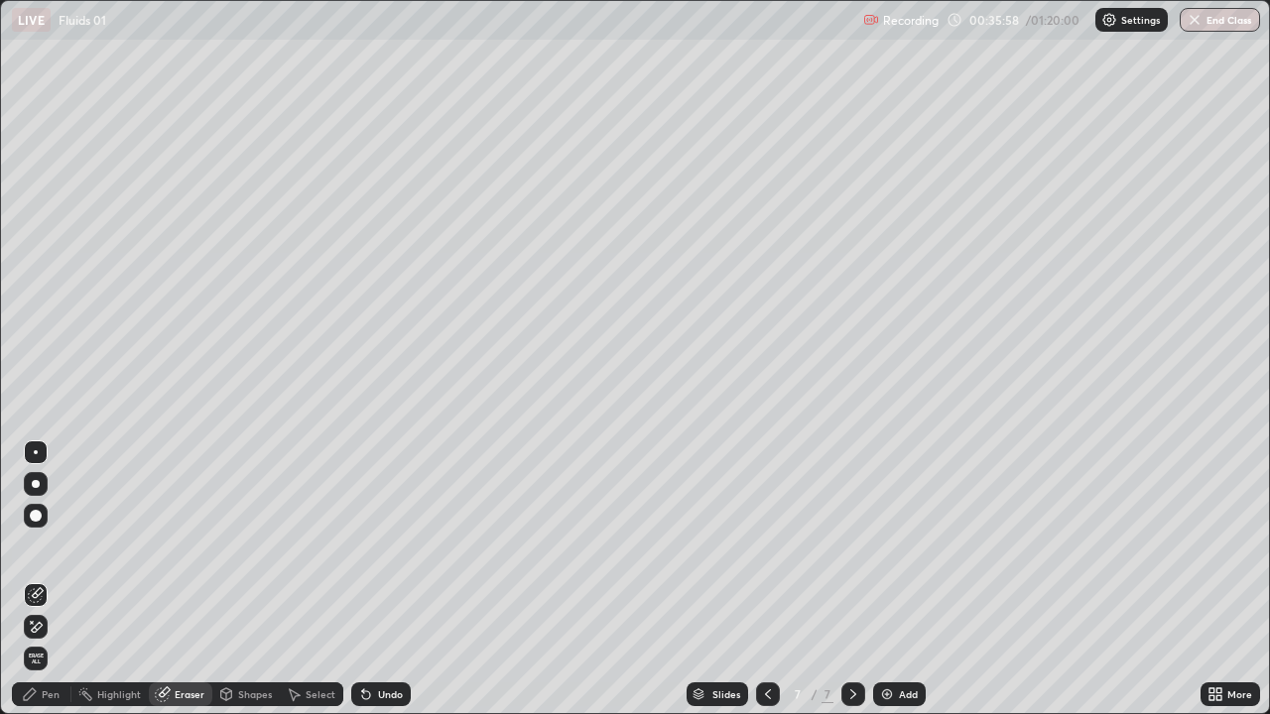
click at [51, 579] on div "Pen" at bounding box center [51, 695] width 18 height 10
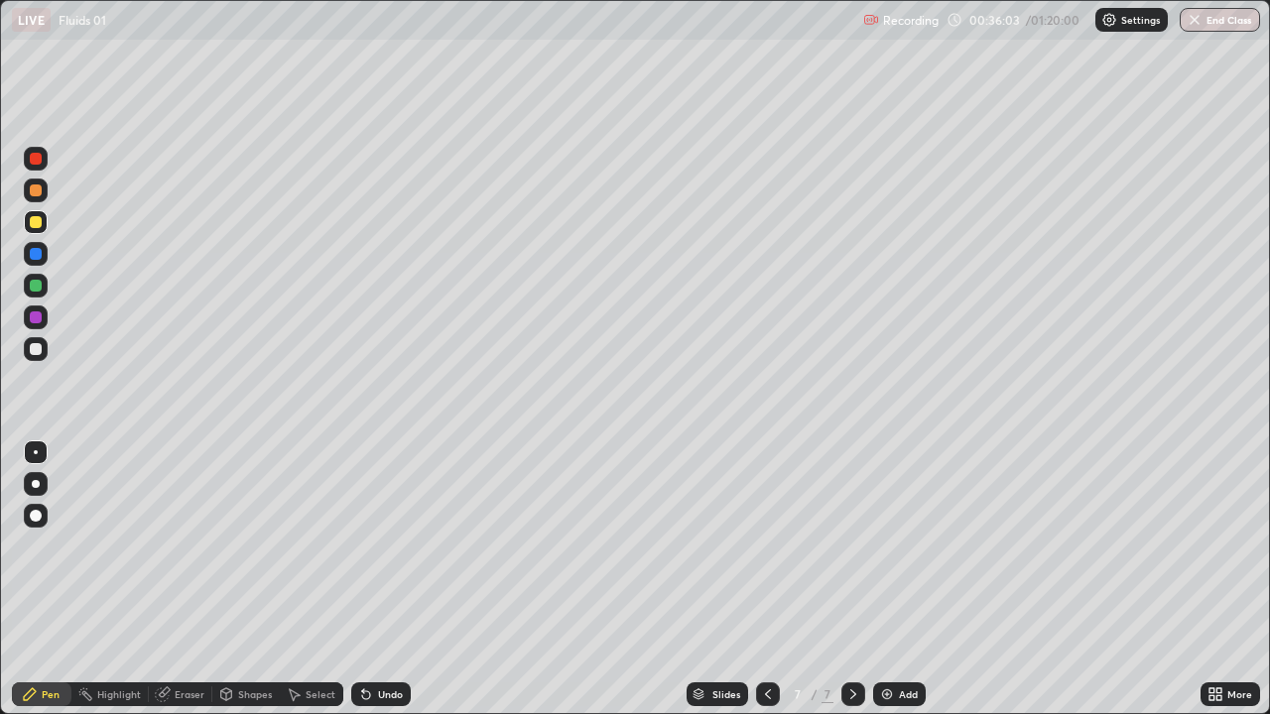
click at [32, 351] on div at bounding box center [36, 349] width 12 height 12
click at [766, 579] on icon at bounding box center [768, 695] width 16 height 16
click at [850, 579] on icon at bounding box center [853, 695] width 16 height 16
click at [851, 579] on icon at bounding box center [853, 695] width 16 height 16
click at [901, 579] on div "Add" at bounding box center [908, 695] width 19 height 10
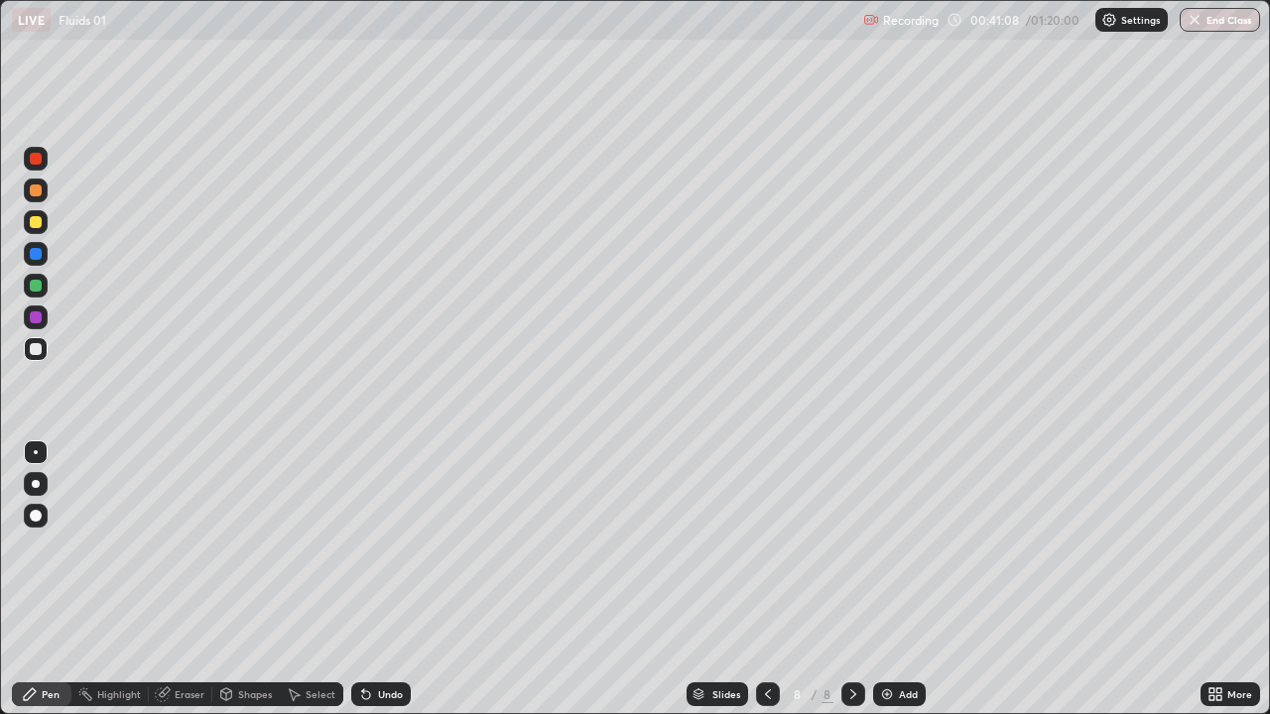
click at [28, 224] on div at bounding box center [36, 222] width 24 height 24
click at [35, 257] on div at bounding box center [36, 254] width 12 height 12
click at [37, 348] on div at bounding box center [36, 349] width 12 height 12
click at [187, 579] on div "Eraser" at bounding box center [190, 695] width 30 height 10
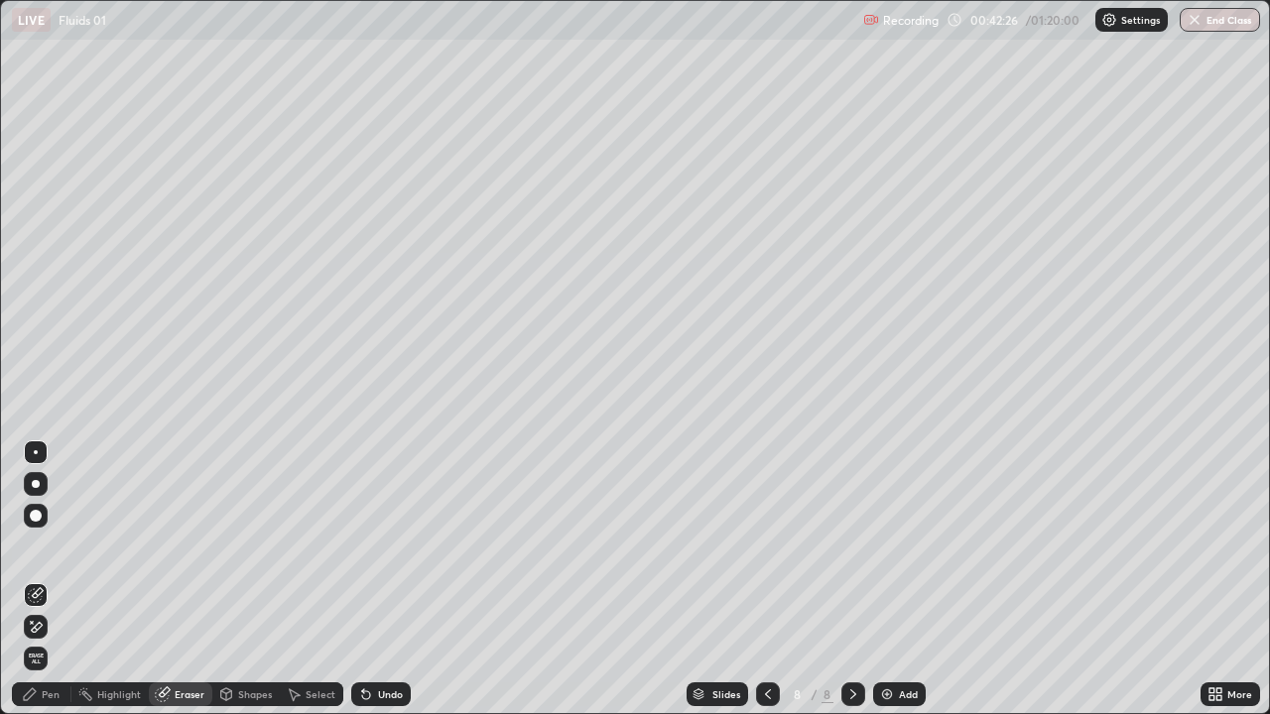
click at [45, 579] on div "Pen" at bounding box center [51, 695] width 18 height 10
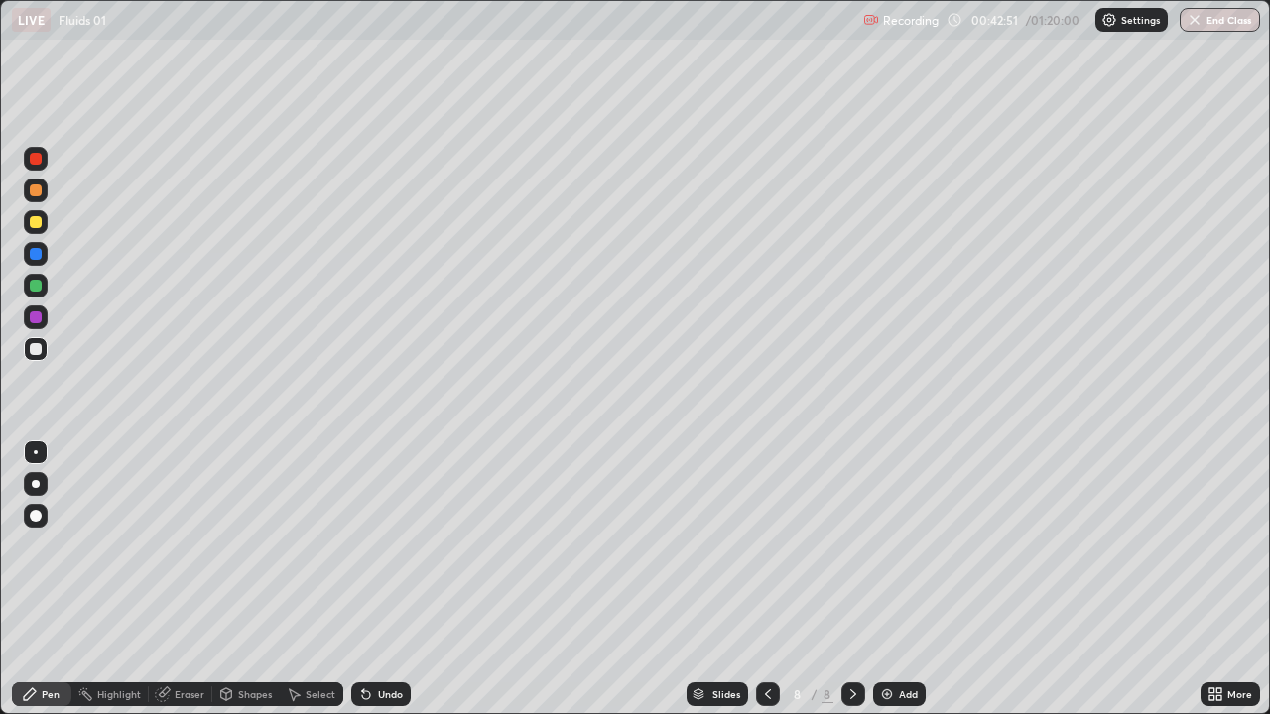
click at [186, 579] on div "Eraser" at bounding box center [190, 695] width 30 height 10
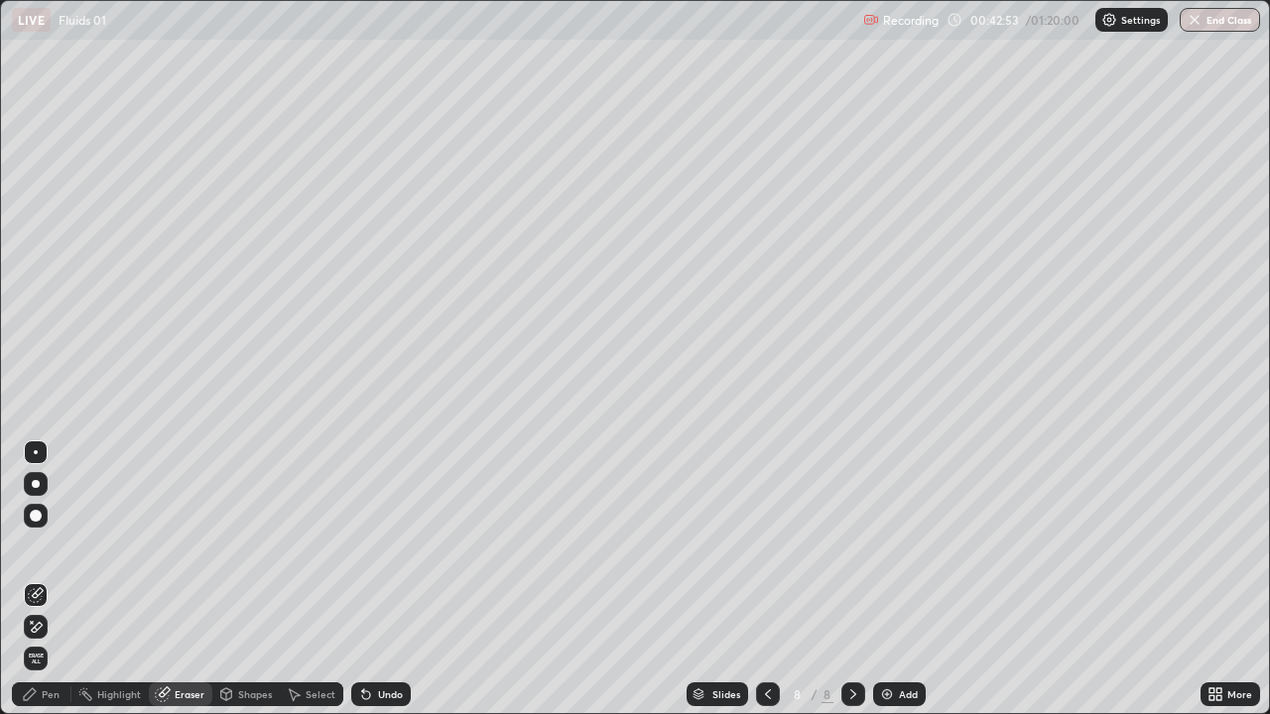
click at [49, 579] on div "Pen" at bounding box center [51, 695] width 18 height 10
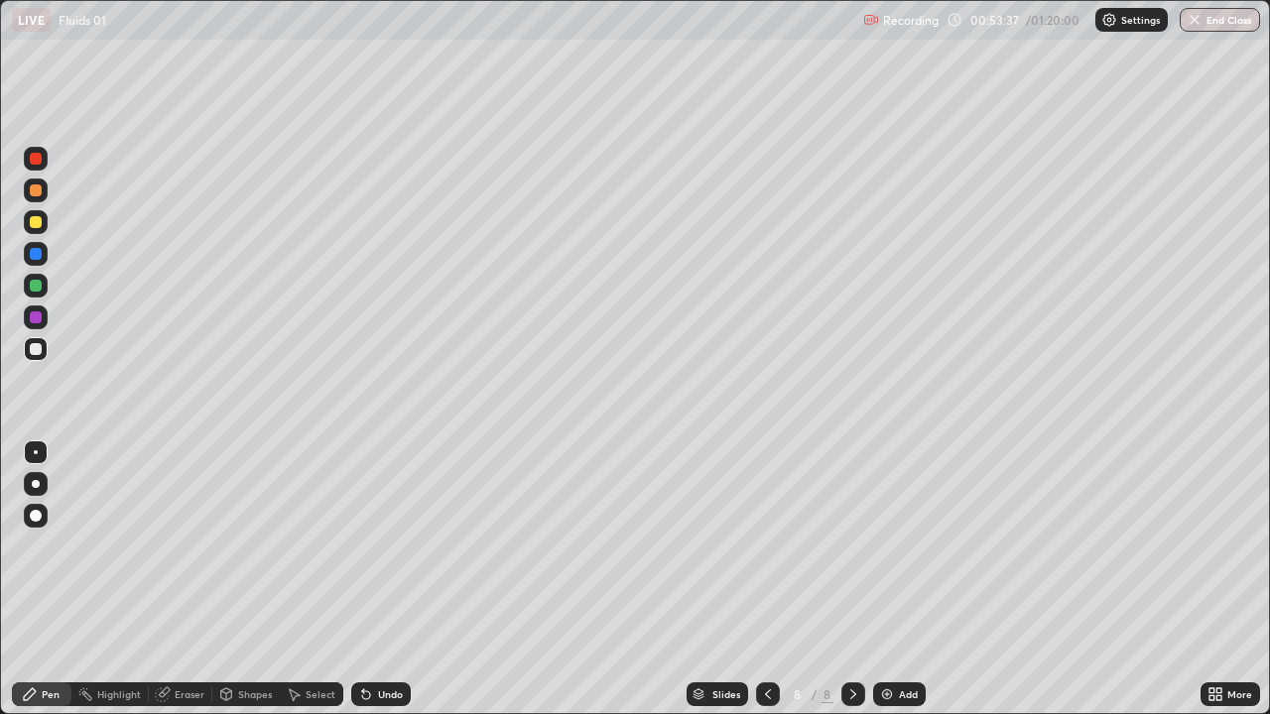
click at [899, 579] on div "Add" at bounding box center [908, 695] width 19 height 10
click at [33, 225] on div at bounding box center [36, 222] width 12 height 12
click at [31, 250] on div at bounding box center [36, 254] width 12 height 12
click at [33, 345] on div at bounding box center [36, 349] width 12 height 12
click at [39, 225] on div at bounding box center [36, 222] width 12 height 12
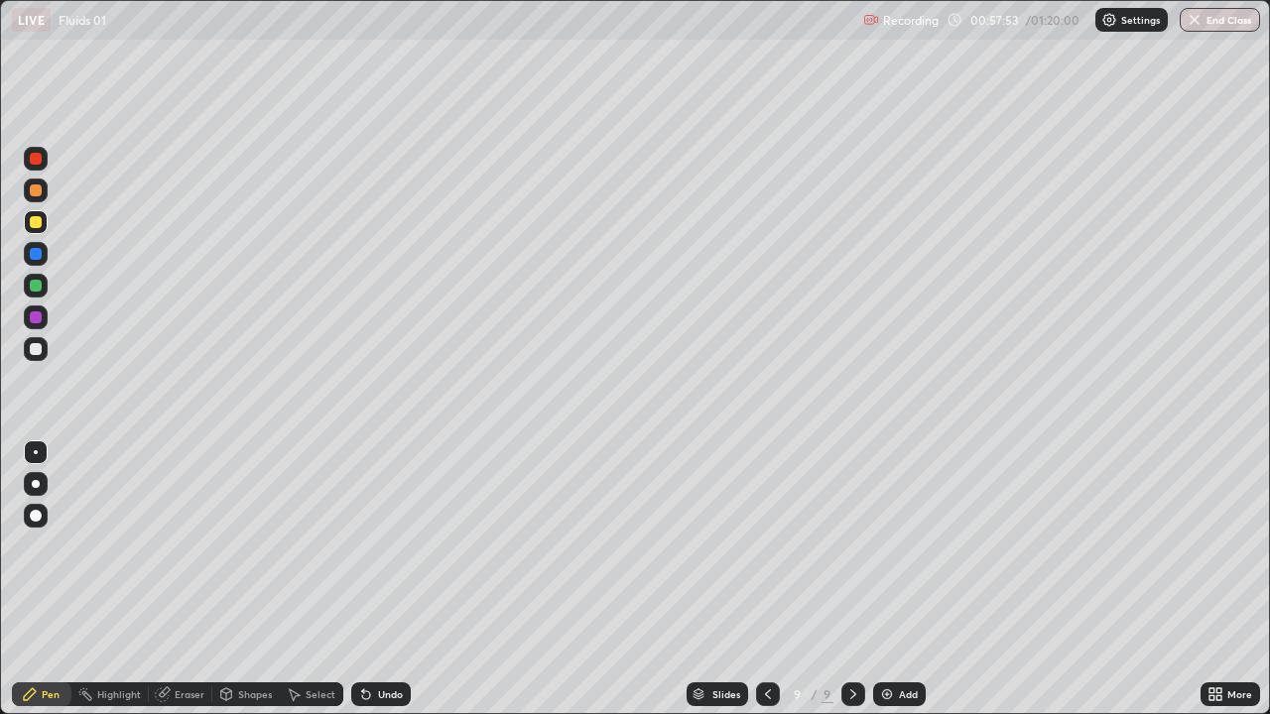
click at [33, 258] on div at bounding box center [36, 254] width 12 height 12
click at [32, 352] on div at bounding box center [36, 349] width 12 height 12
click at [33, 254] on div at bounding box center [36, 254] width 12 height 12
click at [34, 354] on div at bounding box center [36, 349] width 12 height 12
click at [899, 579] on div "Add" at bounding box center [908, 695] width 19 height 10
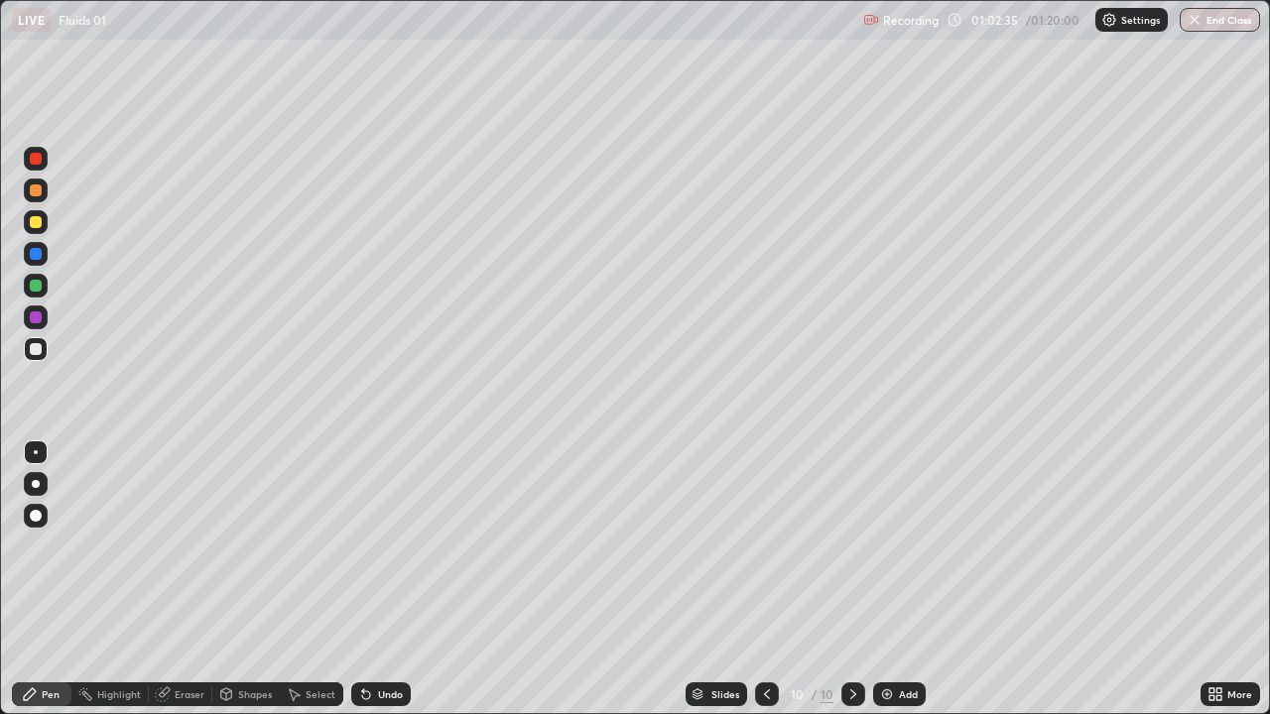
click at [378, 579] on div "Undo" at bounding box center [390, 695] width 25 height 10
click at [382, 579] on div "Undo" at bounding box center [381, 695] width 60 height 24
click at [766, 579] on icon at bounding box center [767, 695] width 16 height 16
click at [851, 579] on icon at bounding box center [853, 695] width 16 height 16
click at [34, 231] on div at bounding box center [36, 222] width 24 height 24
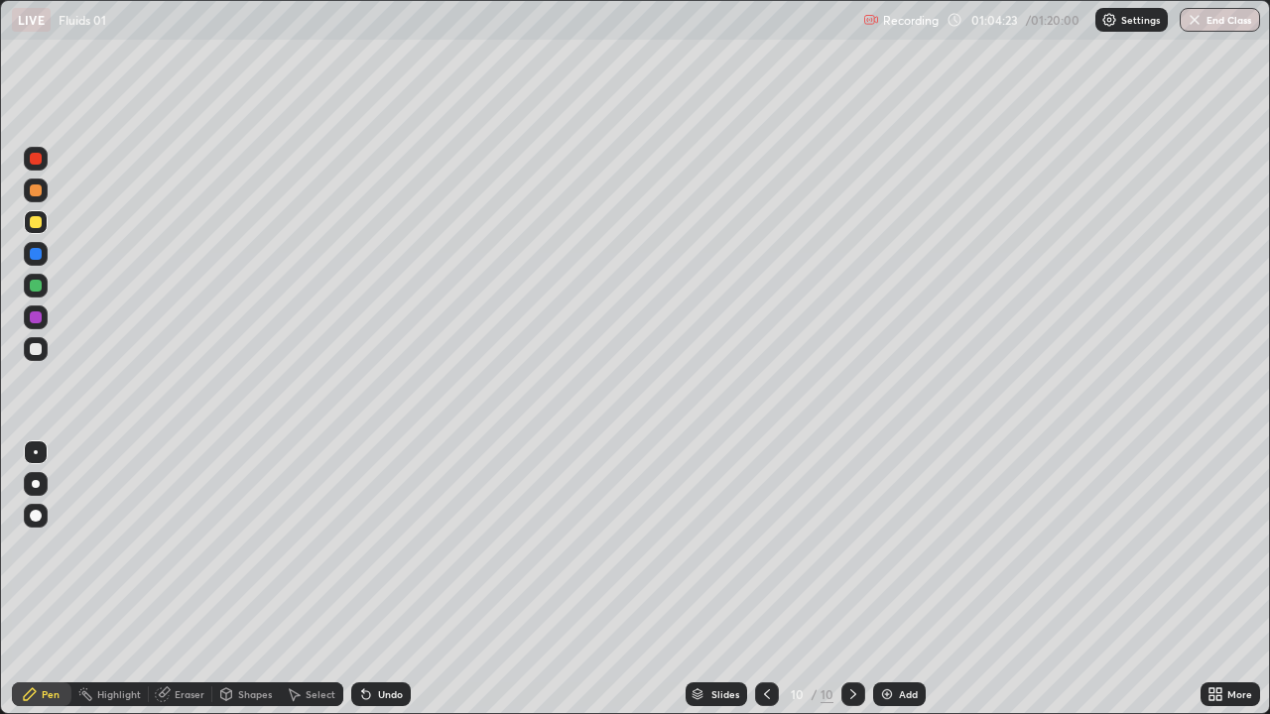
click at [27, 344] on div at bounding box center [36, 349] width 24 height 24
click at [30, 233] on div at bounding box center [36, 222] width 24 height 24
click at [899, 579] on div "Add" at bounding box center [908, 695] width 19 height 10
click at [36, 353] on div at bounding box center [36, 349] width 12 height 12
click at [903, 579] on div "Add" at bounding box center [899, 695] width 53 height 24
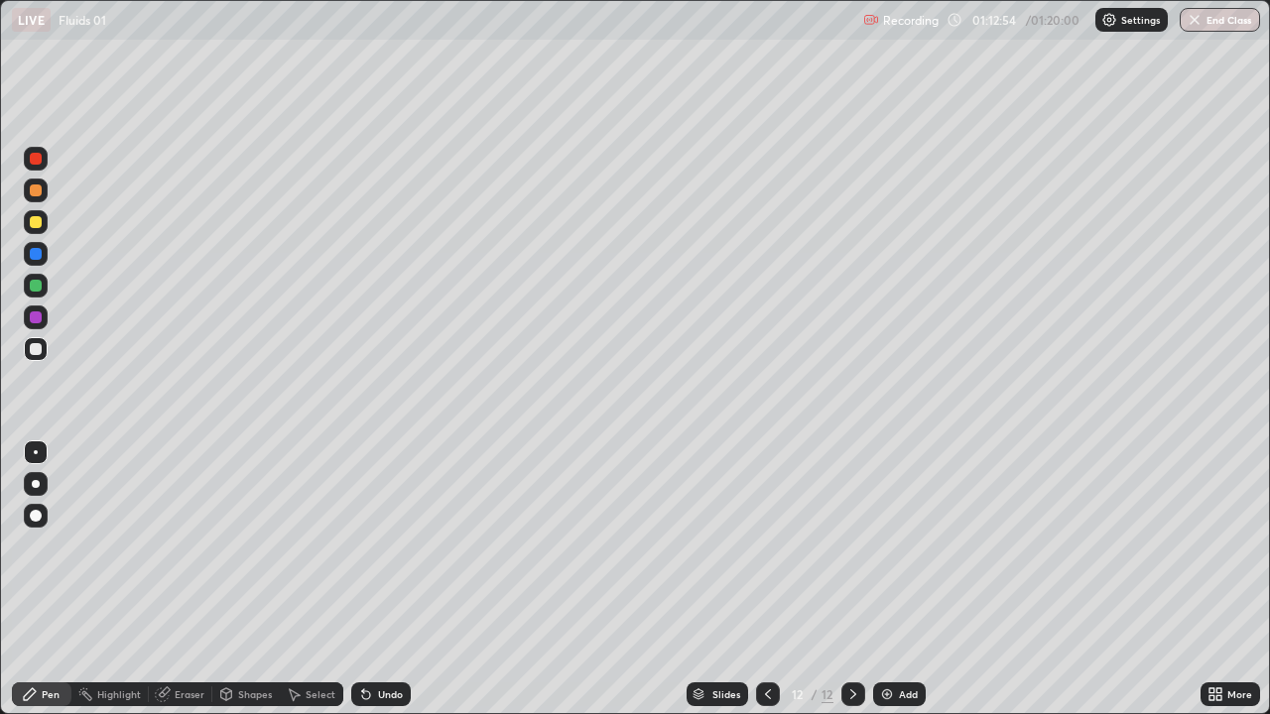
click at [1221, 22] on button "End Class" at bounding box center [1220, 20] width 80 height 24
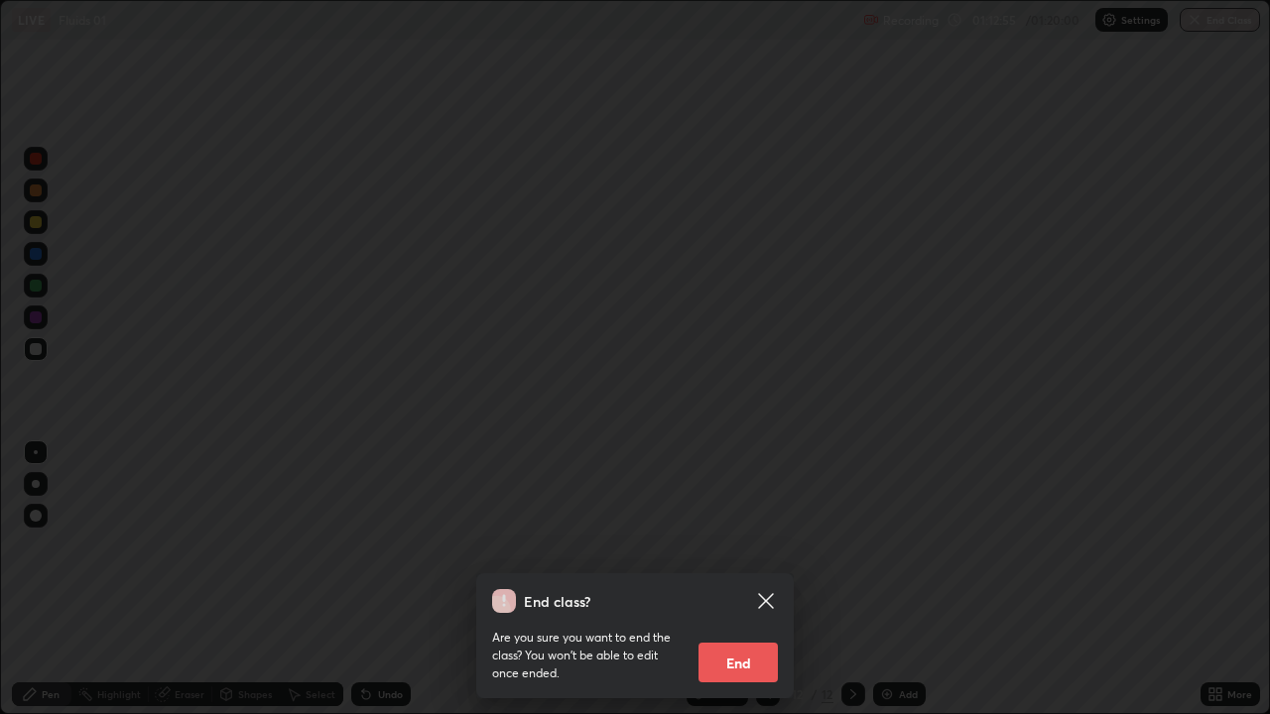
click at [741, 579] on button "End" at bounding box center [738, 663] width 79 height 40
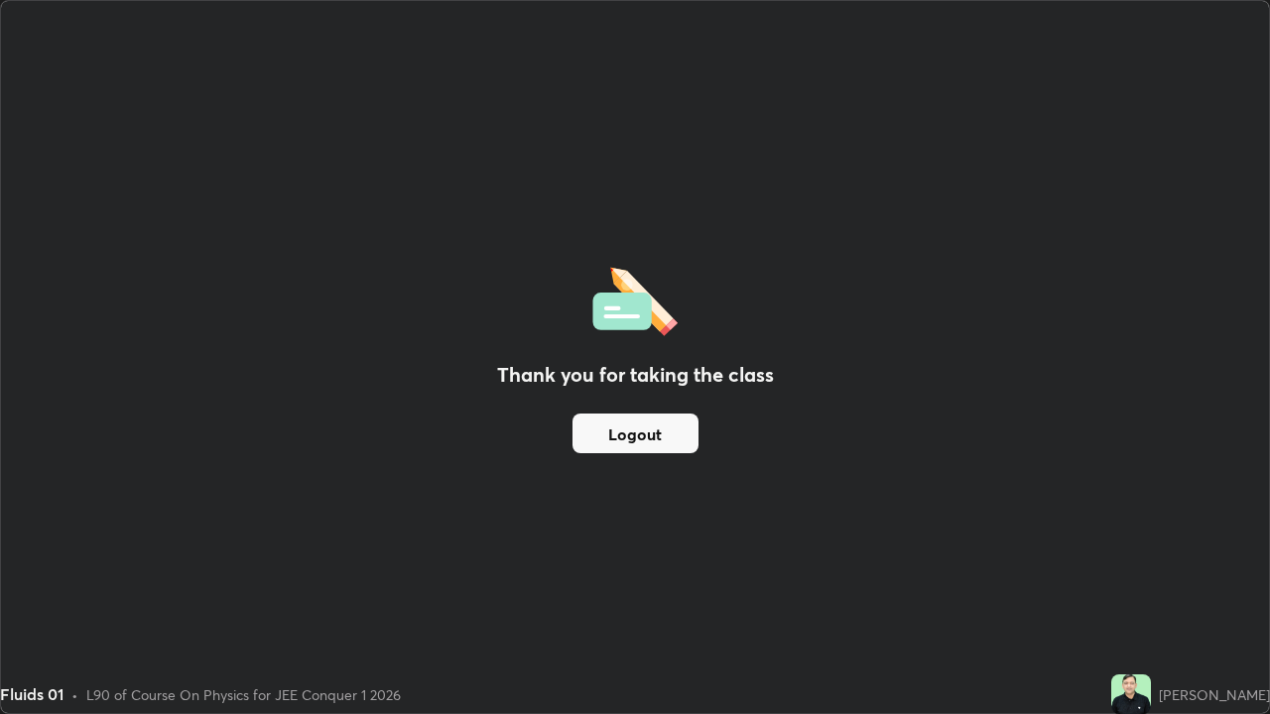
click at [653, 436] on button "Logout" at bounding box center [636, 434] width 126 height 40
